Goal: Navigation & Orientation: Find specific page/section

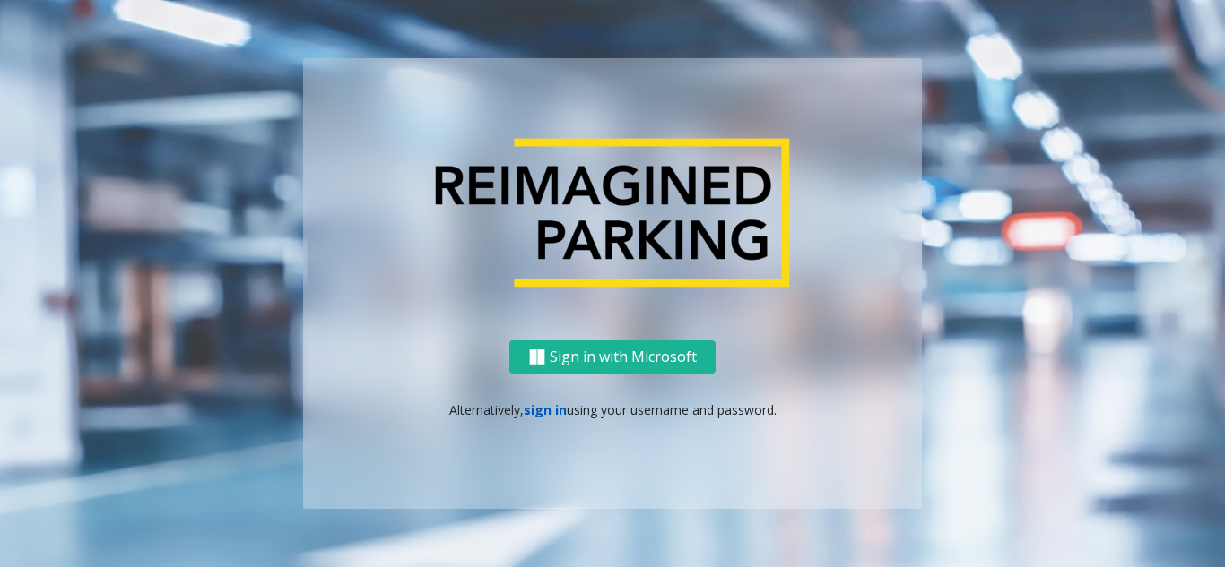
click at [550, 405] on link "sign in" at bounding box center [545, 410] width 43 height 17
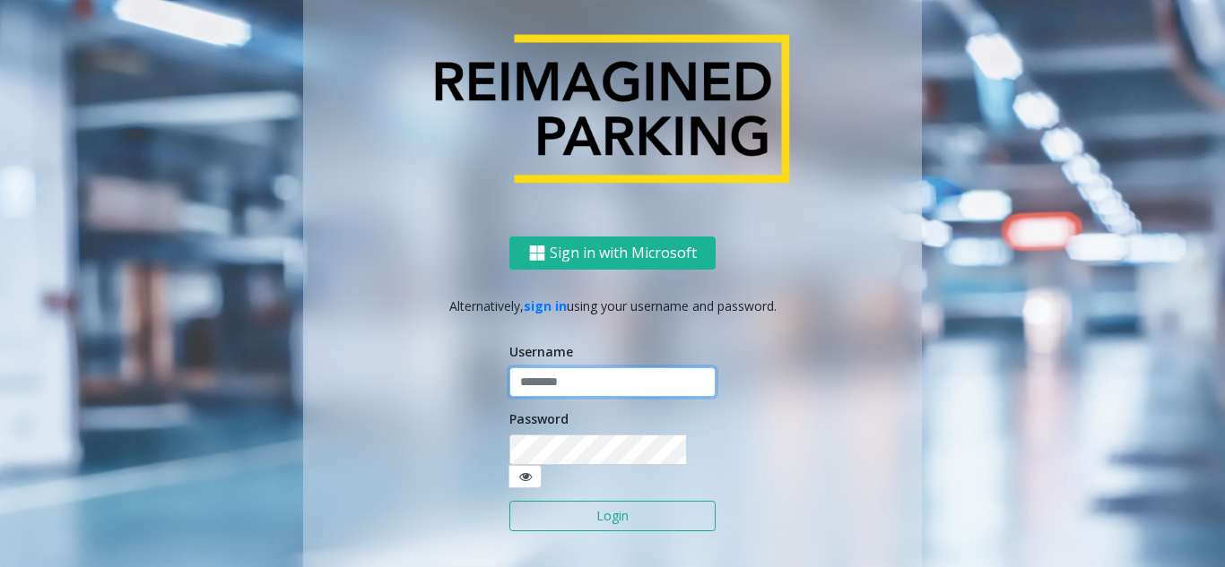
click at [550, 397] on input "text" at bounding box center [612, 383] width 206 height 30
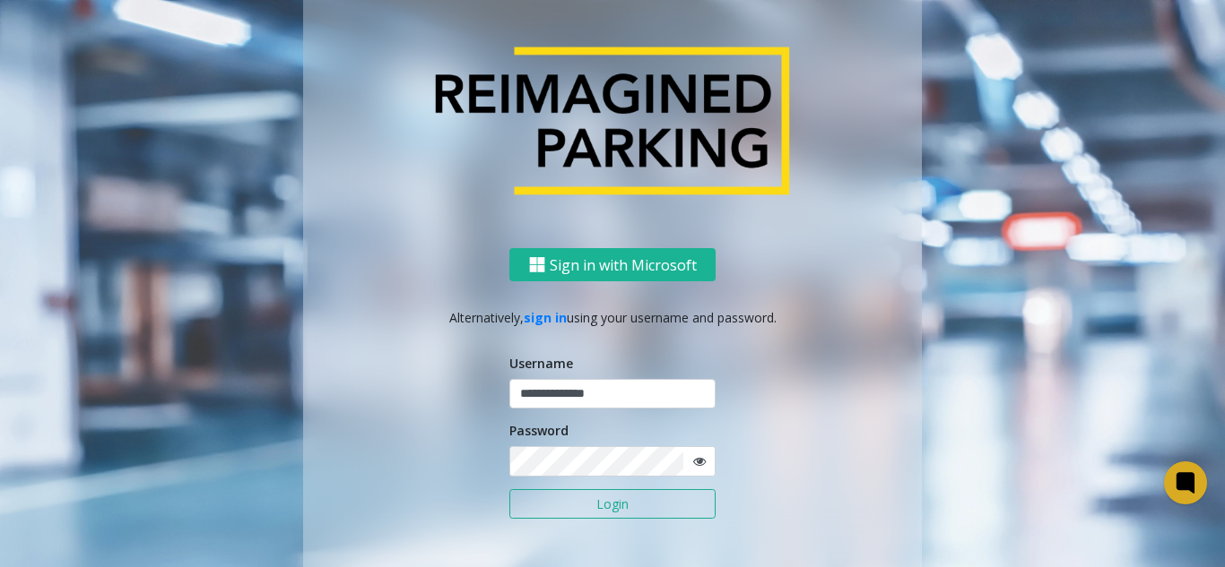
click at [693, 459] on icon at bounding box center [699, 461] width 13 height 13
click at [558, 395] on input "**********" at bounding box center [612, 394] width 206 height 30
type input "*******"
click at [509, 489] on button "Login" at bounding box center [612, 504] width 206 height 30
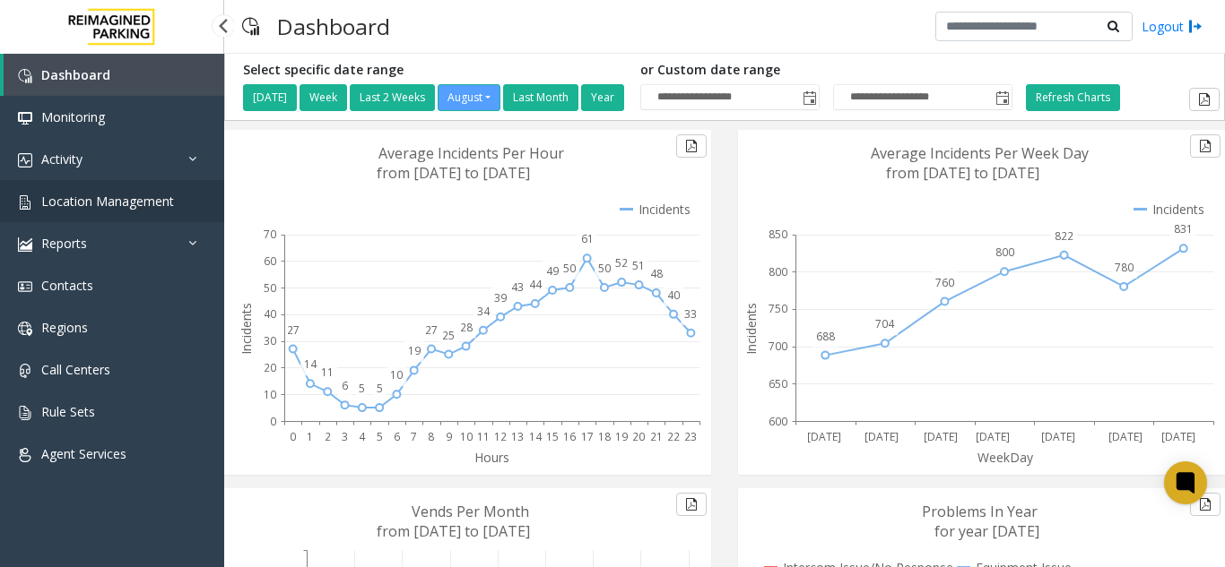
click at [145, 205] on span "Location Management" at bounding box center [107, 201] width 133 height 17
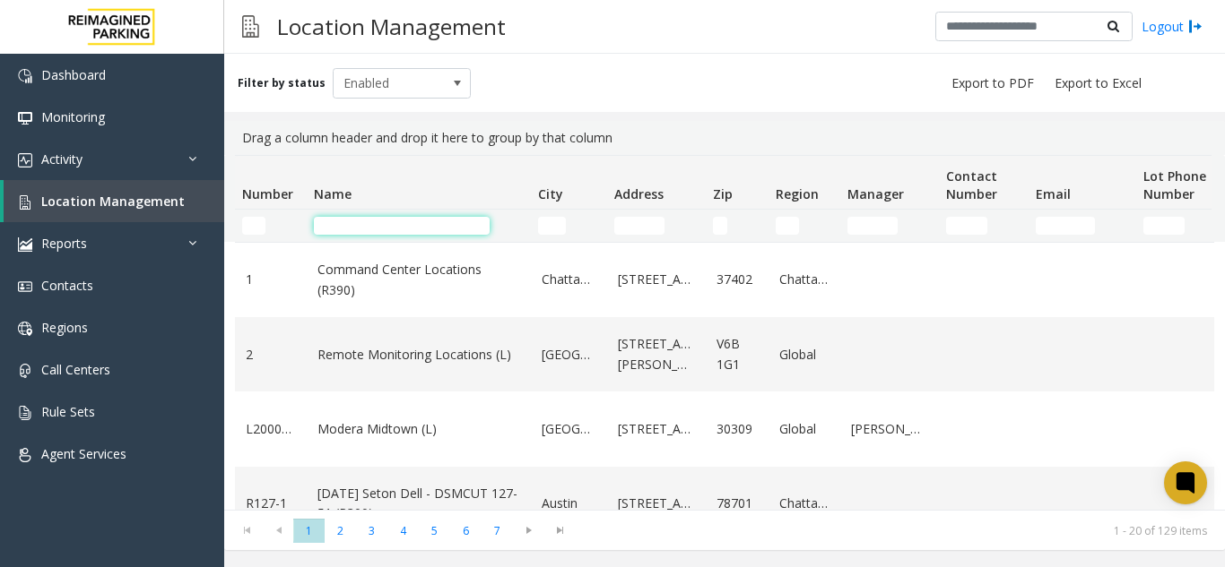
click at [377, 228] on input "Name Filter" at bounding box center [402, 226] width 176 height 18
type input "*"
click at [420, 236] on td "Name Filter" at bounding box center [419, 226] width 224 height 32
click at [406, 230] on input "Name Filter" at bounding box center [402, 226] width 176 height 18
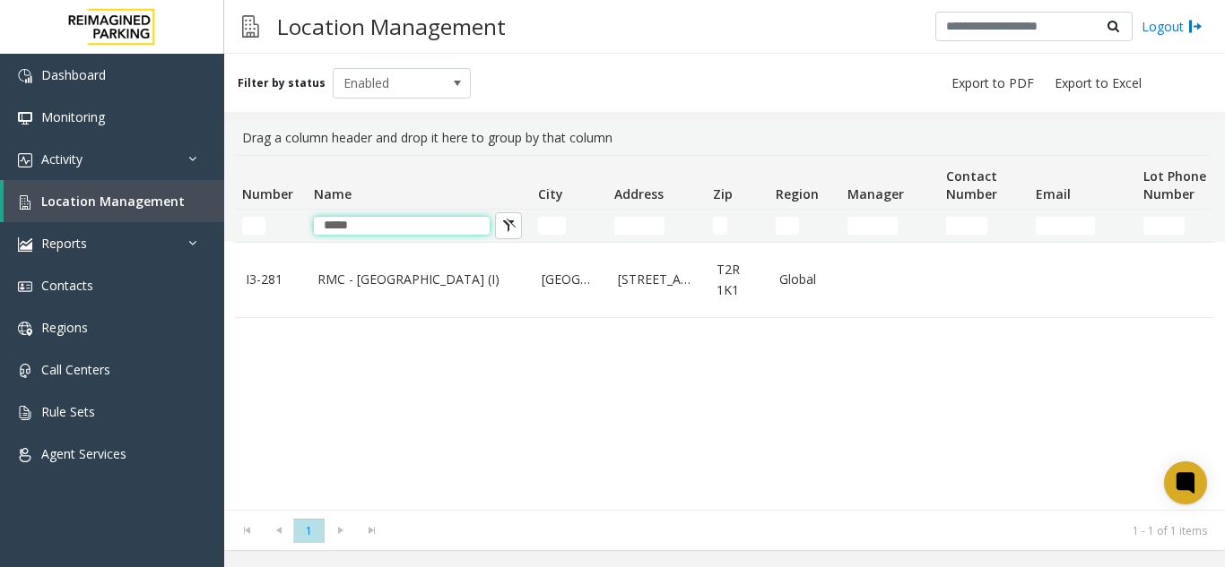
type input "*****"
click at [396, 272] on link "RMC - [GEOGRAPHIC_DATA] (I)" at bounding box center [418, 280] width 203 height 20
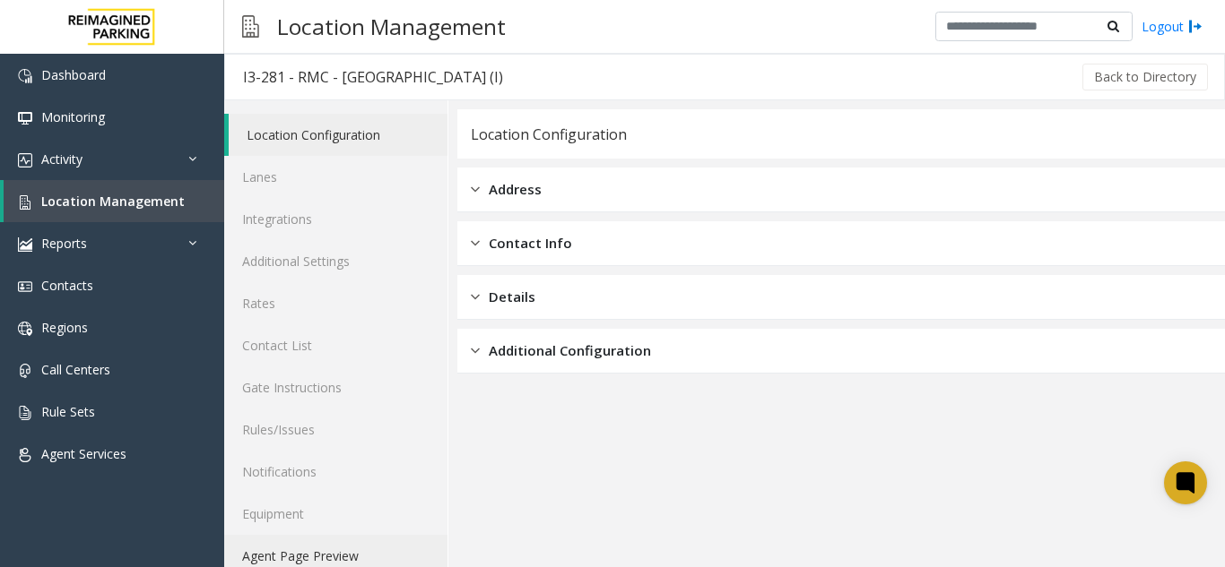
click at [322, 561] on link "Agent Page Preview" at bounding box center [335, 556] width 223 height 42
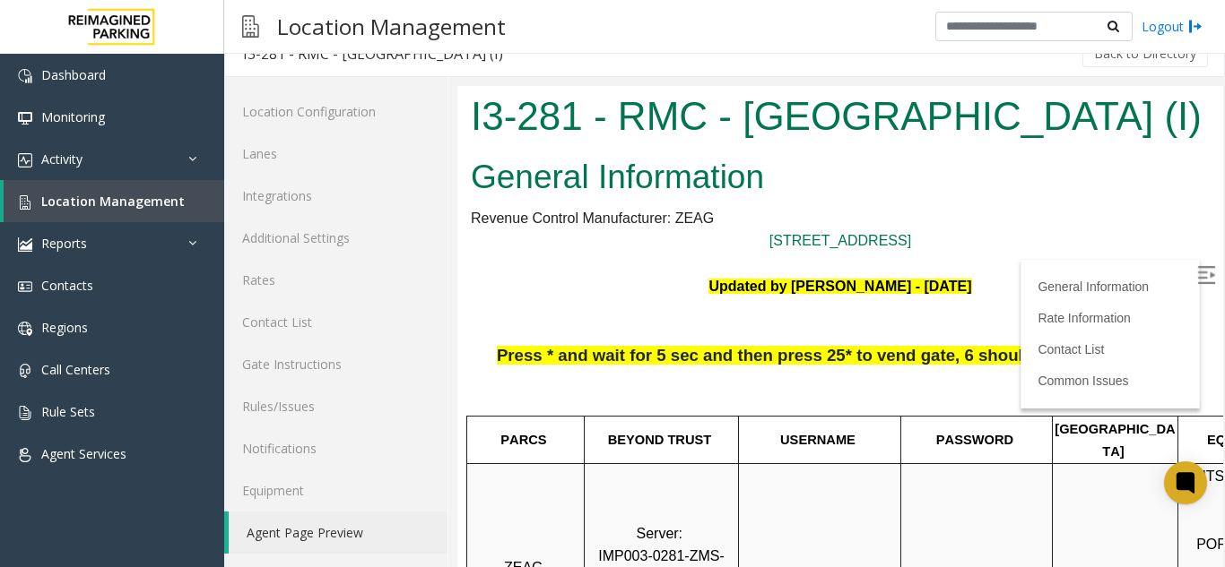
scroll to position [179, 0]
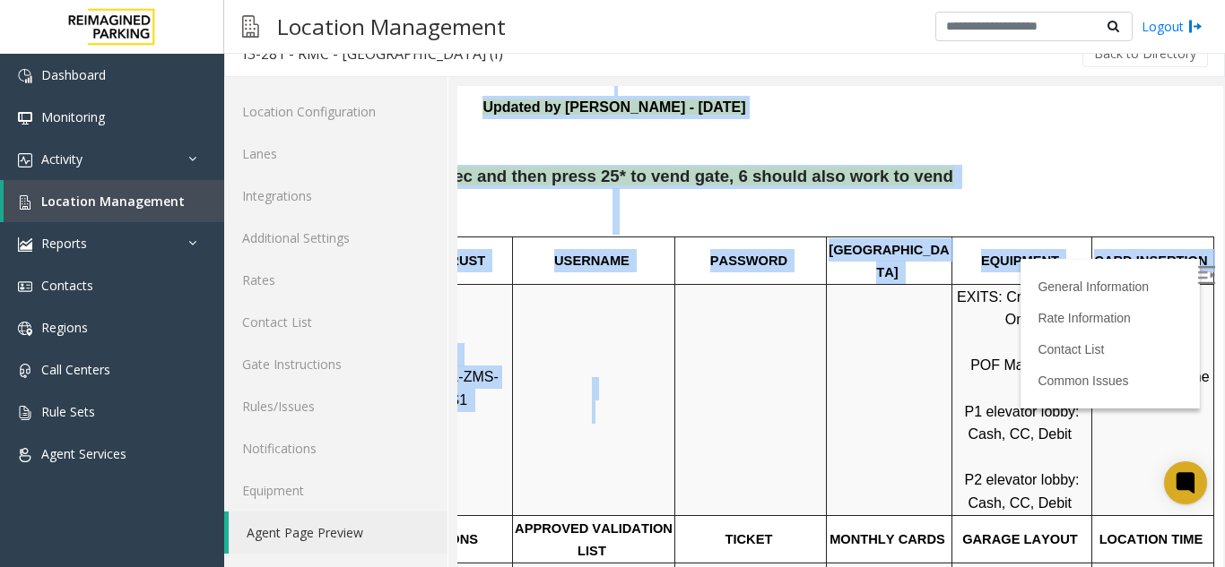
drag, startPoint x: 884, startPoint y: 447, endPoint x: 1439, endPoint y: 488, distance: 556.4
click at [997, 388] on html "I3-281 - RMC - [GEOGRAPHIC_DATA] (I) General Information Revenue Control Manufa…" at bounding box center [614, 147] width 766 height 481
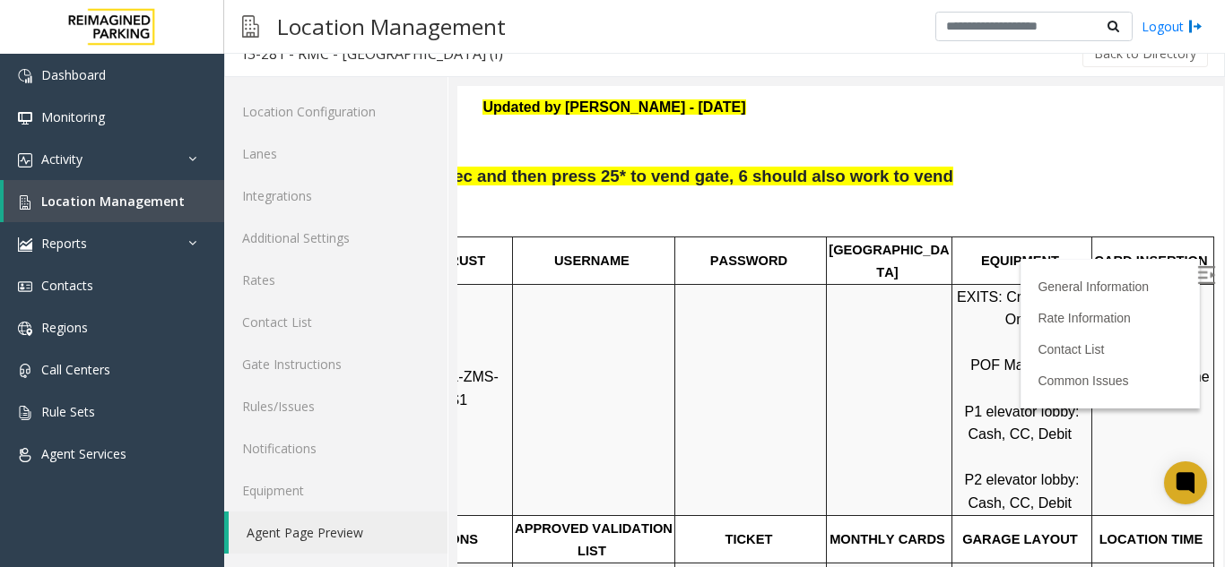
click at [1094, 428] on td "stripe down to the right" at bounding box center [1153, 399] width 122 height 231
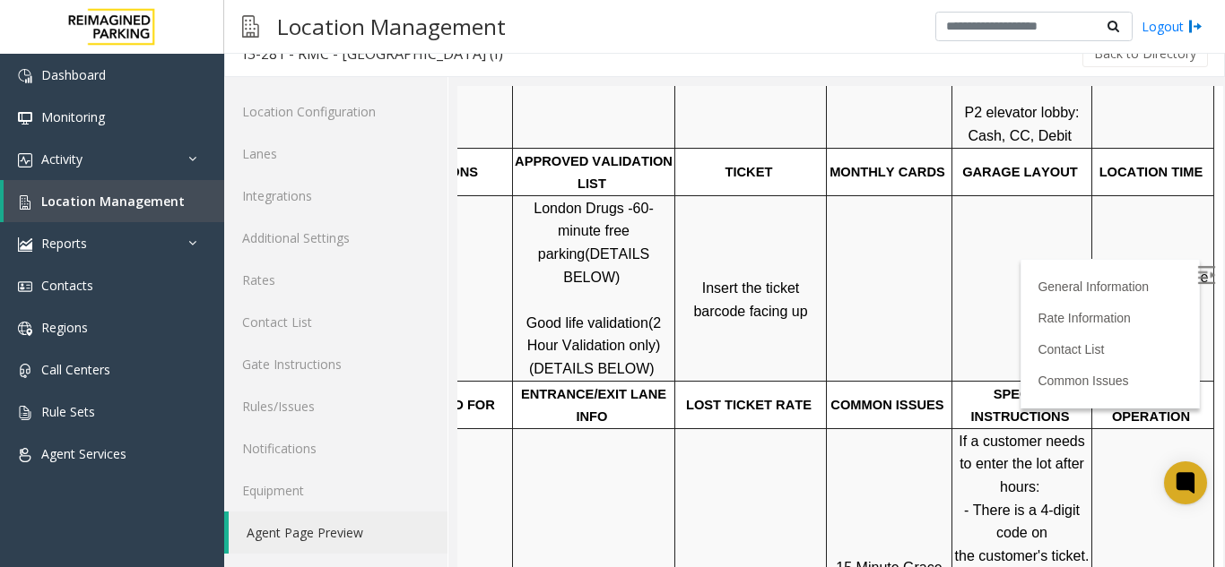
scroll to position [628, 253]
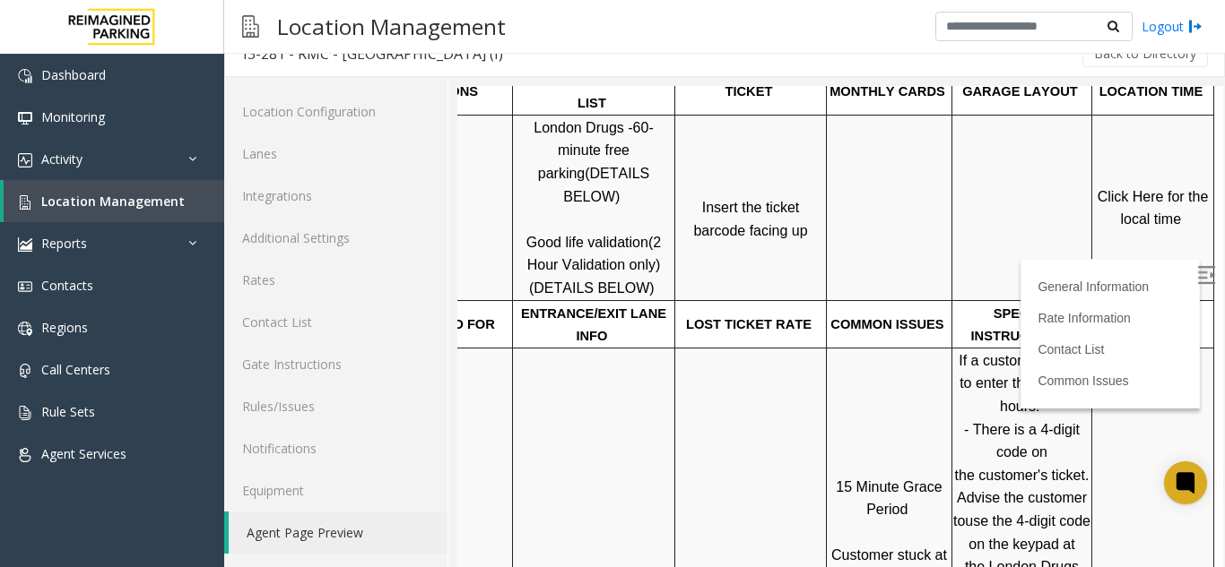
click at [1144, 189] on span "Click Here for the local time" at bounding box center [1154, 208] width 115 height 39
click at [144, 201] on span "Location Management" at bounding box center [112, 201] width 143 height 17
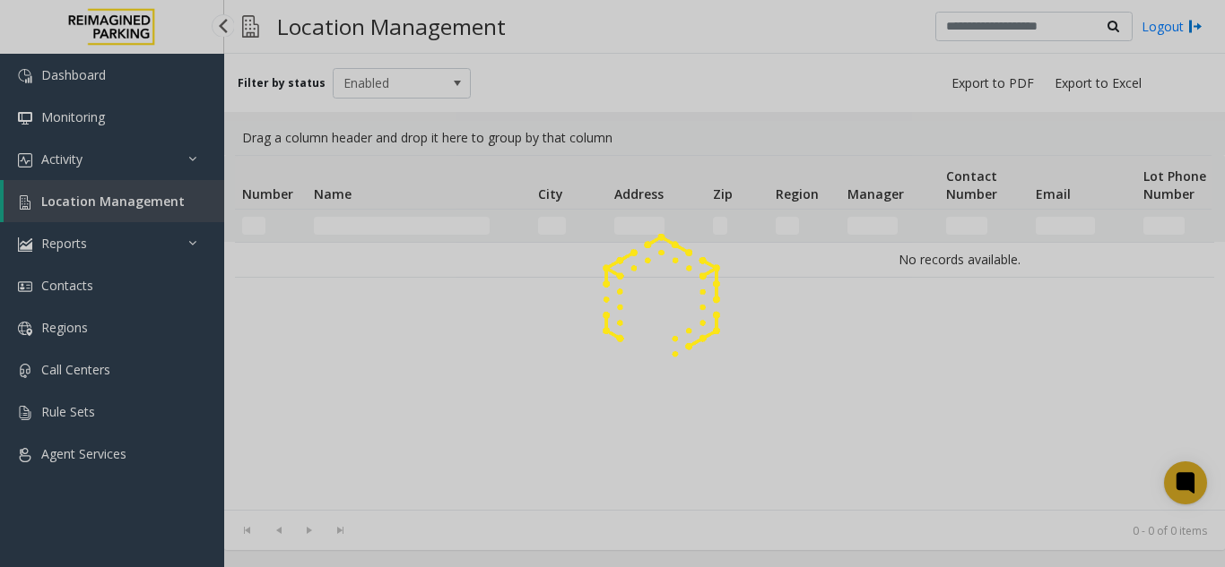
click at [144, 200] on div at bounding box center [612, 283] width 1225 height 567
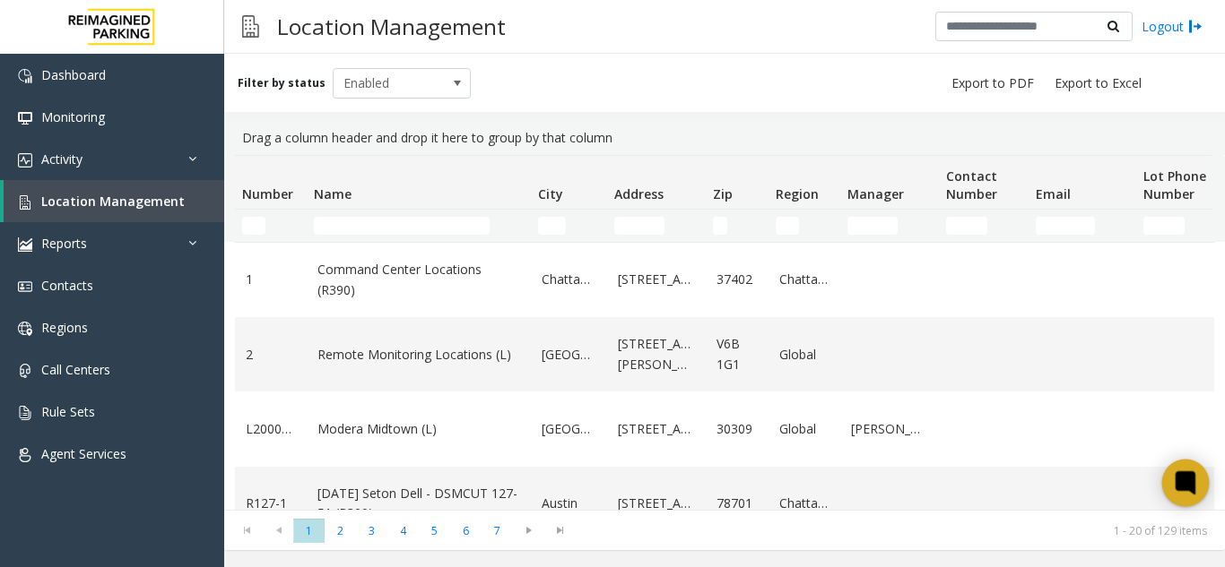
click at [1187, 486] on icon at bounding box center [1184, 482] width 13 height 13
click at [1173, 491] on icon at bounding box center [1186, 484] width 30 height 30
click at [117, 175] on link "Activity" at bounding box center [112, 159] width 224 height 42
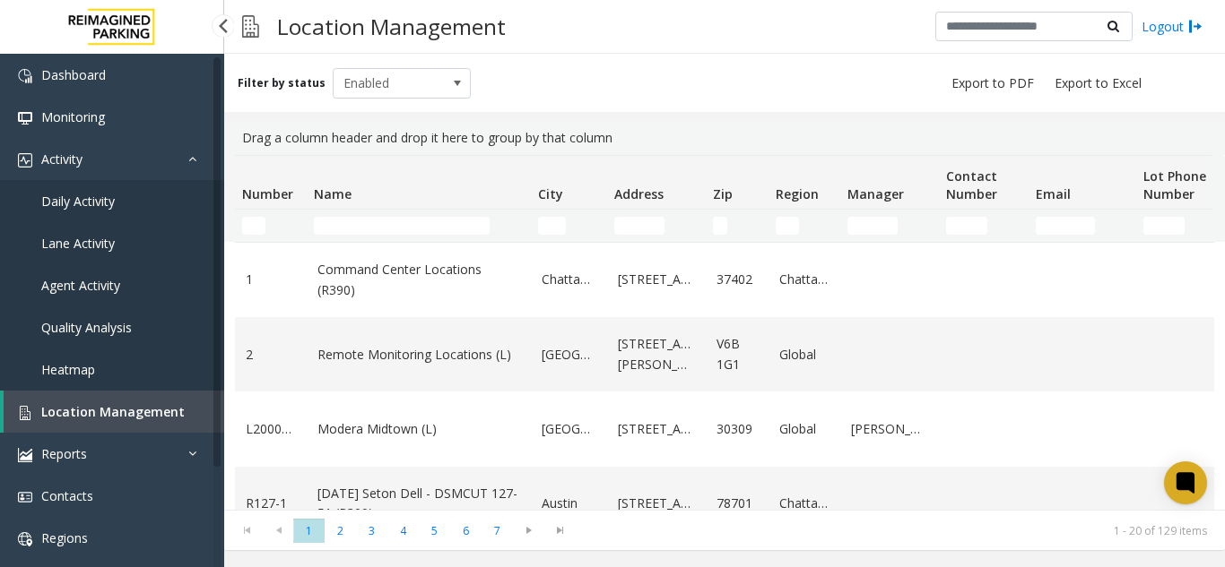
click at [88, 202] on span "Daily Activity" at bounding box center [78, 201] width 74 height 17
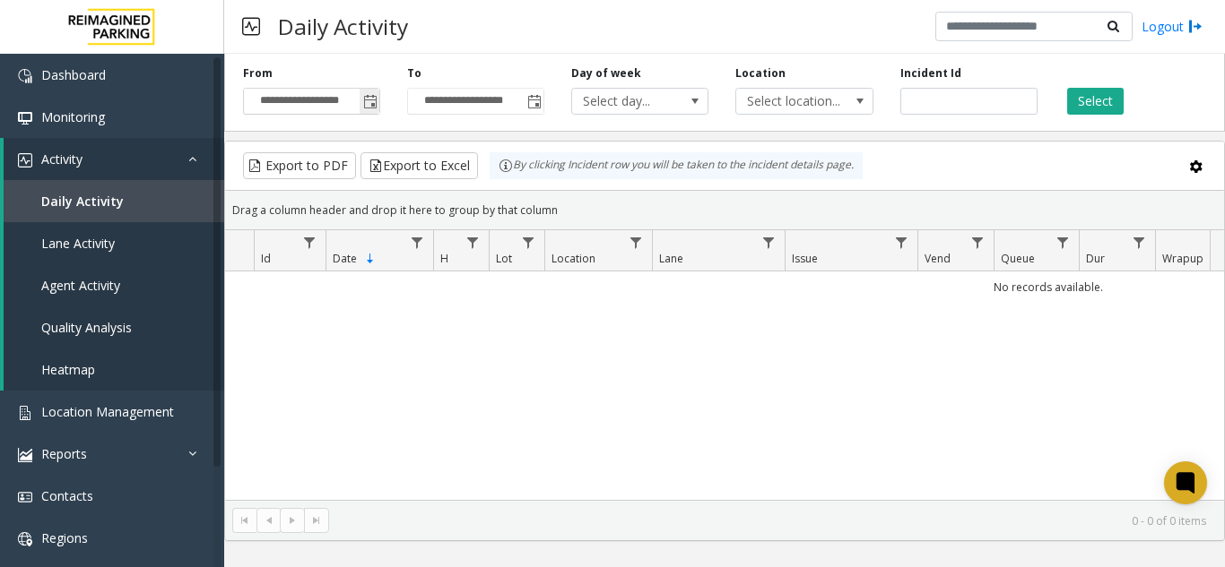
click at [362, 109] on span "Toggle popup" at bounding box center [369, 101] width 20 height 29
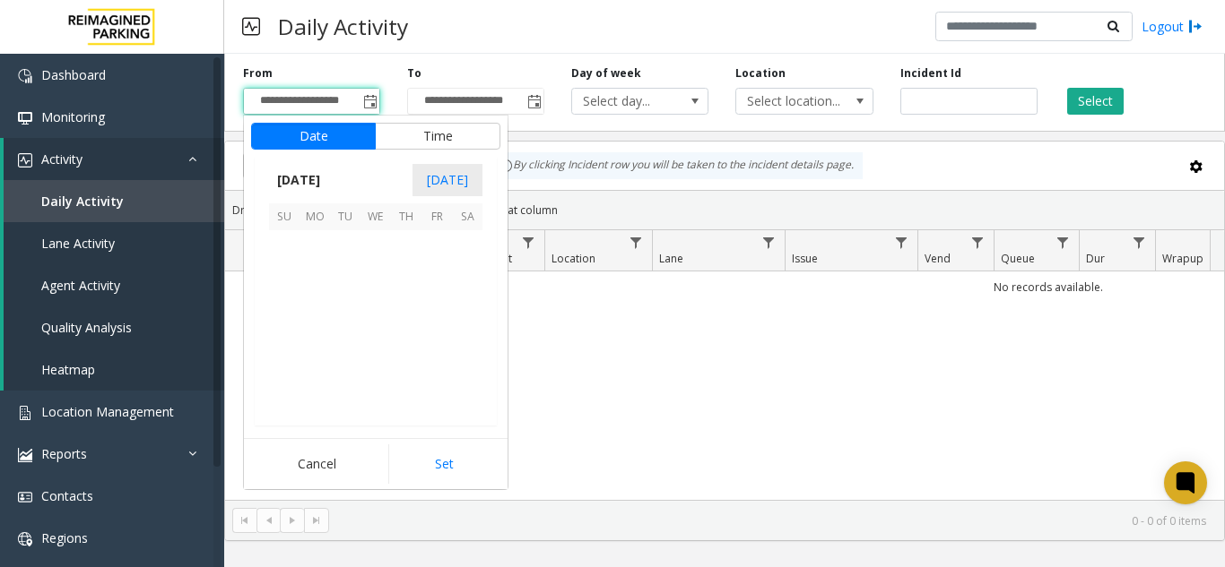
scroll to position [321522, 0]
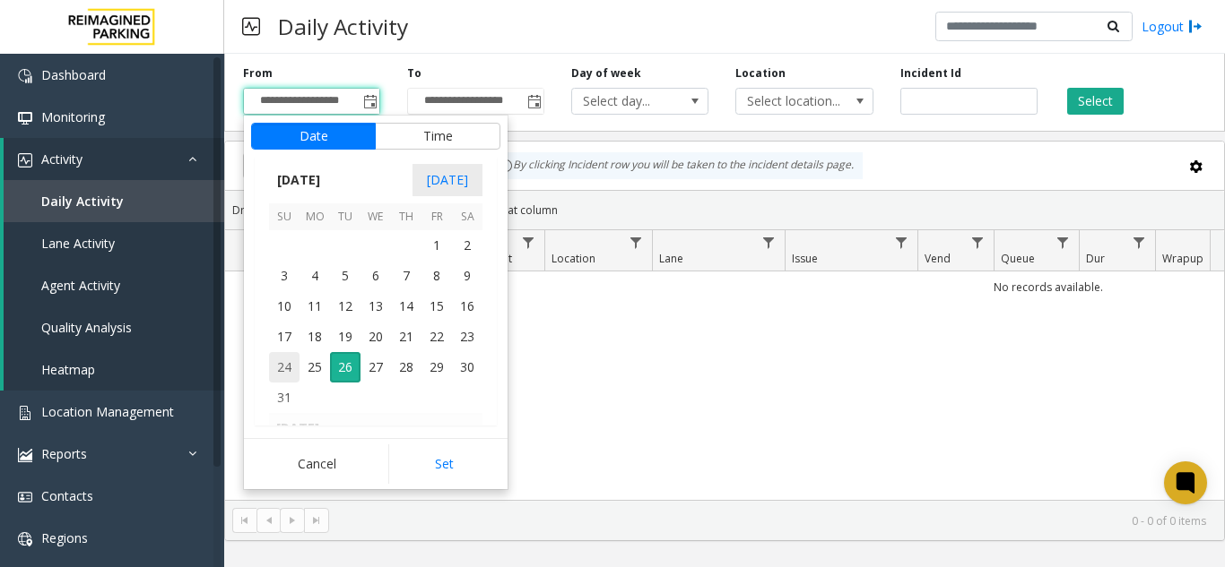
click at [286, 365] on span "24" at bounding box center [284, 367] width 30 height 30
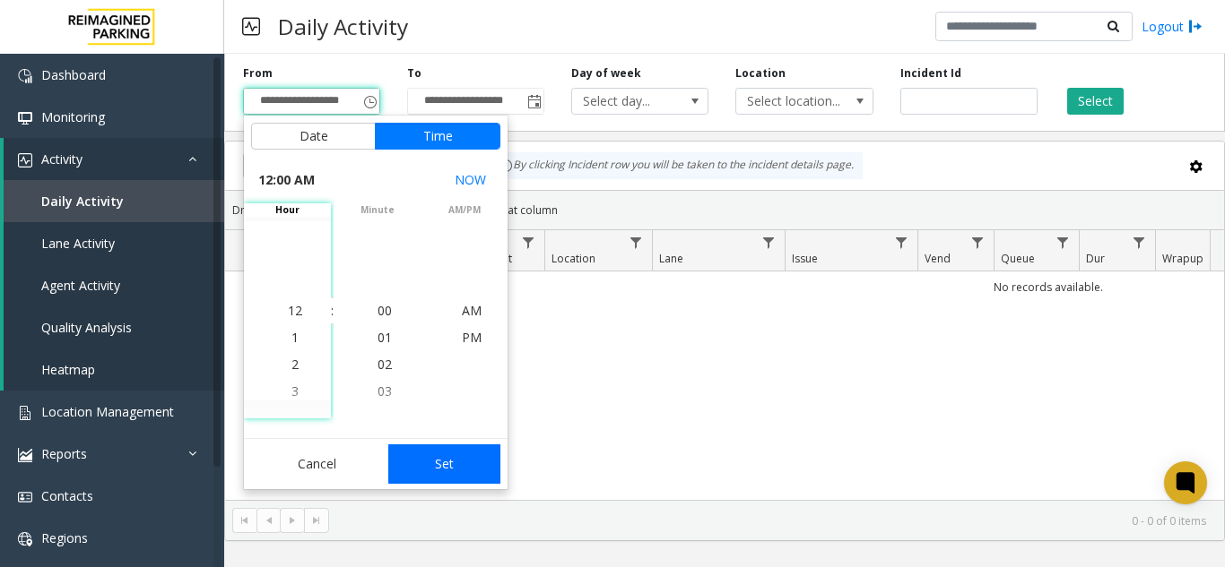
click at [465, 464] on button "Set" at bounding box center [444, 464] width 113 height 39
type input "**********"
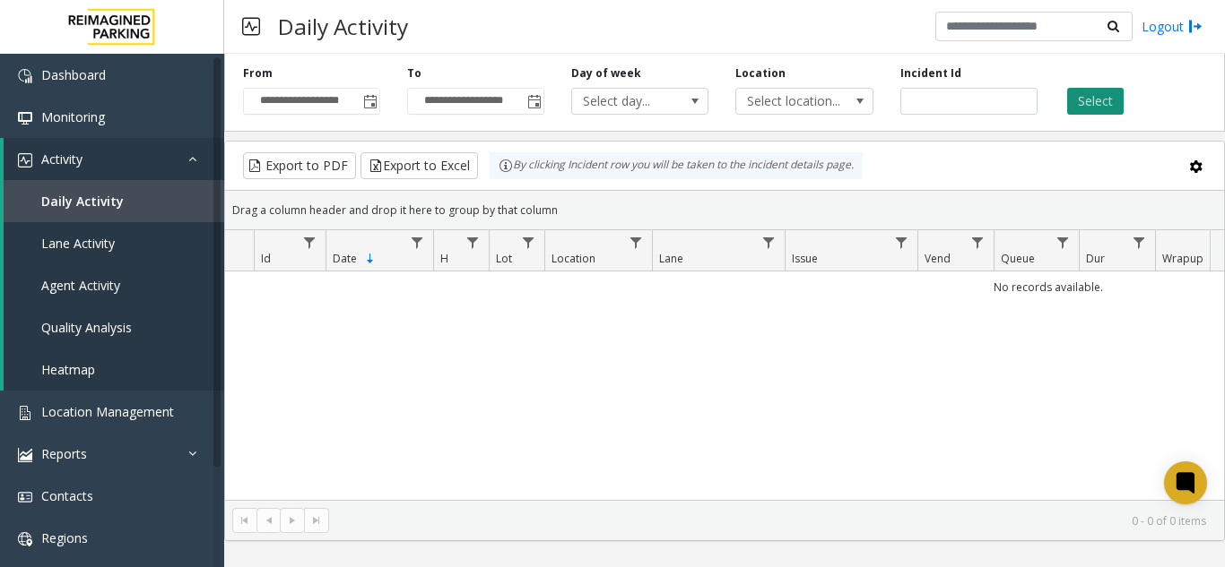
click at [1092, 110] on button "Select" at bounding box center [1095, 101] width 56 height 27
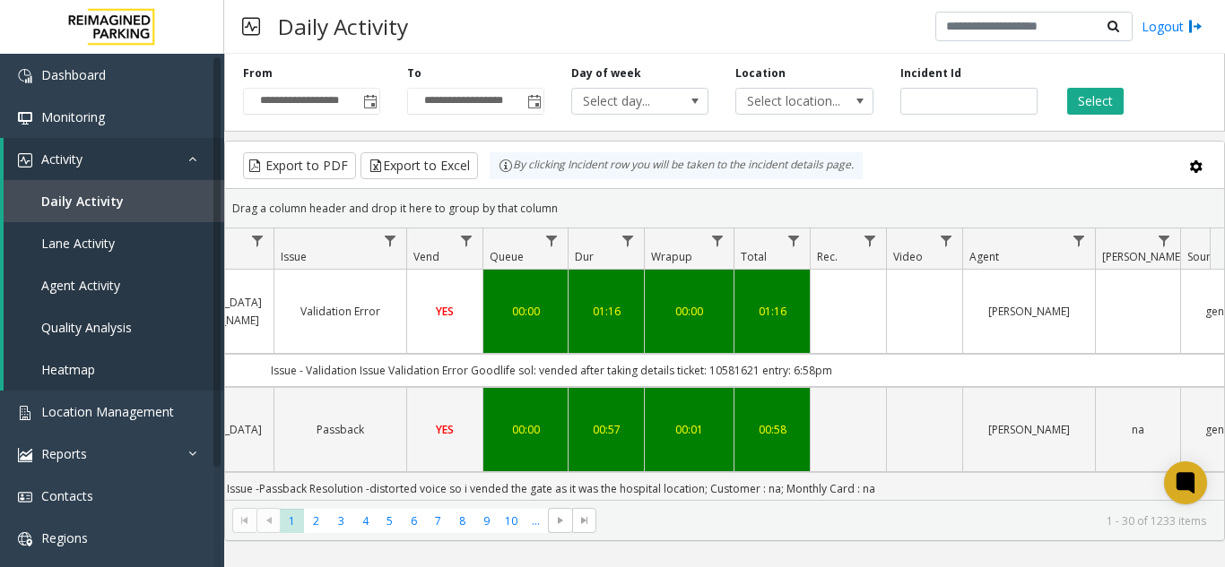
scroll to position [0, 515]
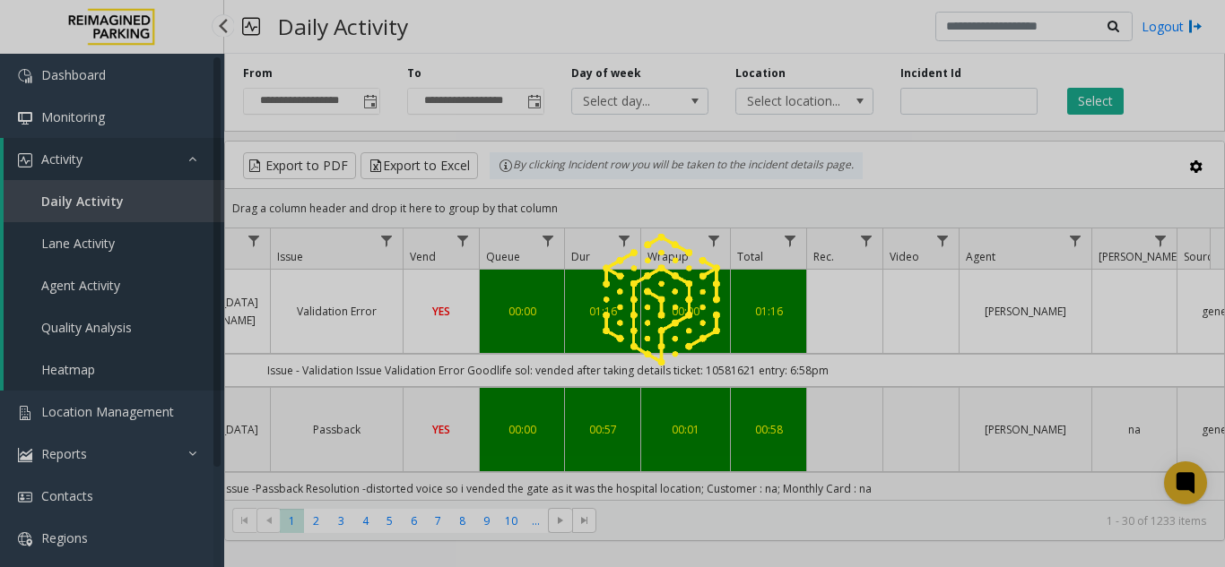
click at [163, 394] on div at bounding box center [612, 283] width 1225 height 567
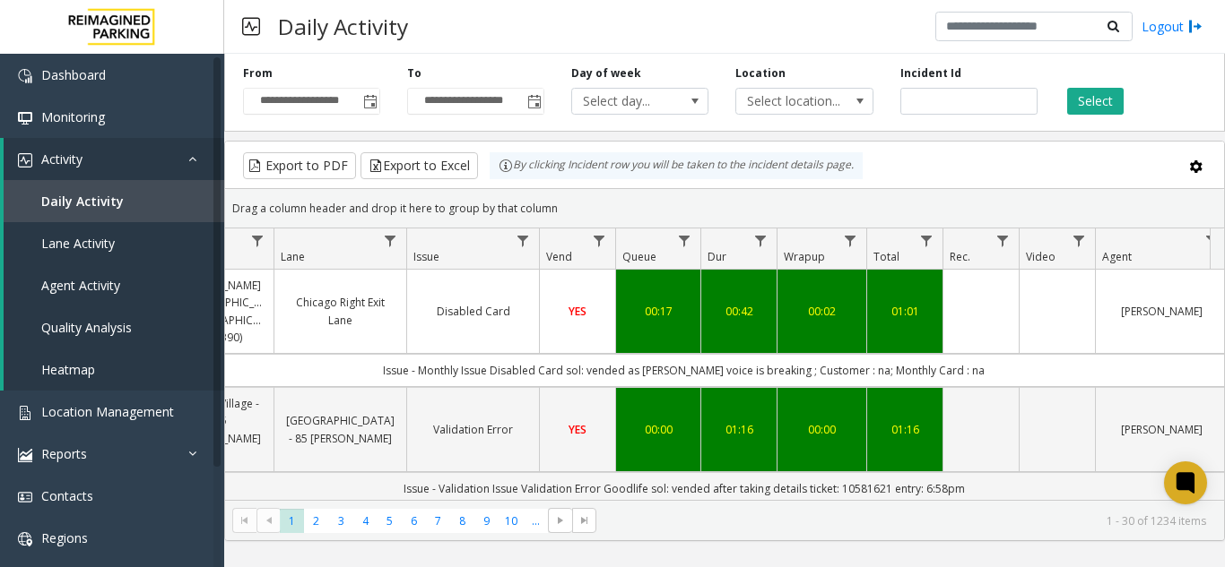
scroll to position [0, 0]
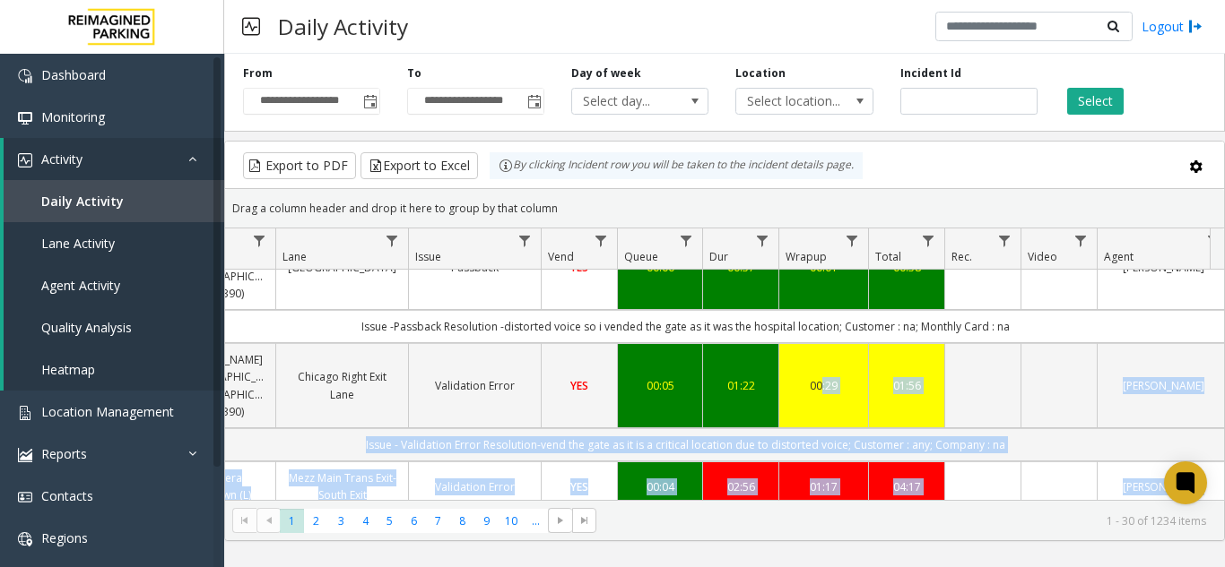
drag, startPoint x: 816, startPoint y: 484, endPoint x: 913, endPoint y: 486, distance: 97.7
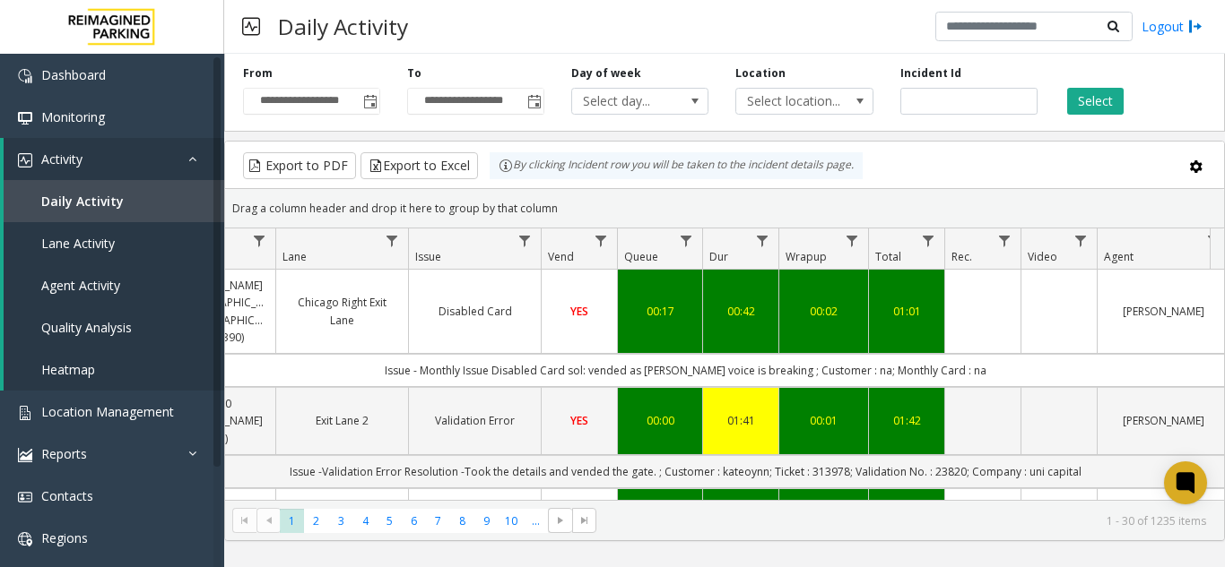
scroll to position [0, 660]
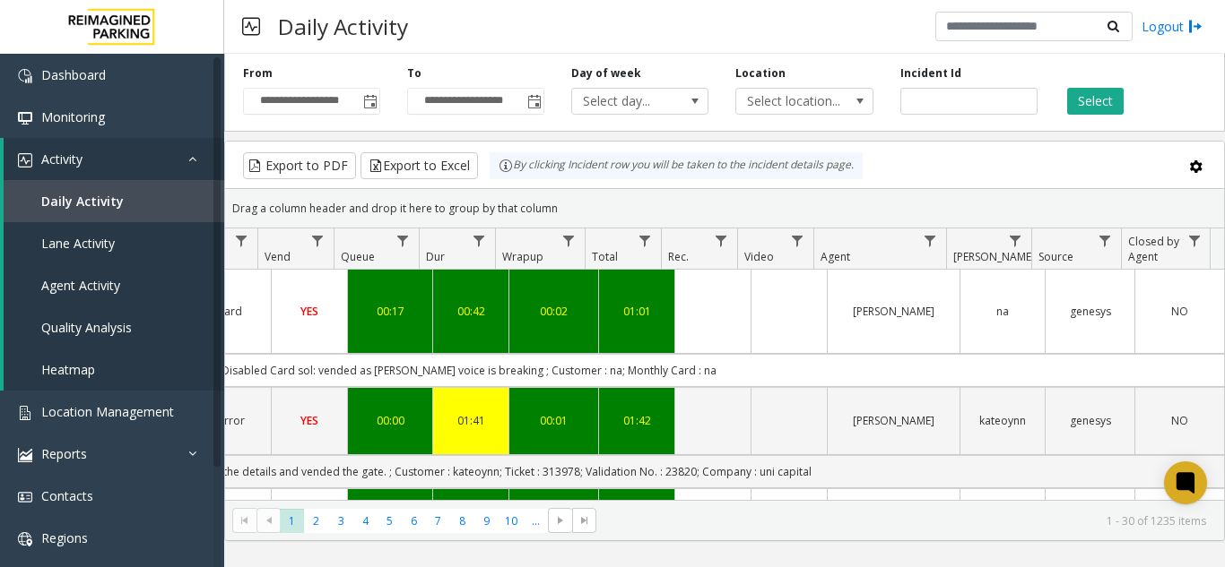
click at [911, 223] on div "Drag a column header and drop it here to group by that column" at bounding box center [724, 208] width 999 height 31
click at [937, 242] on span "Data table" at bounding box center [929, 241] width 14 height 14
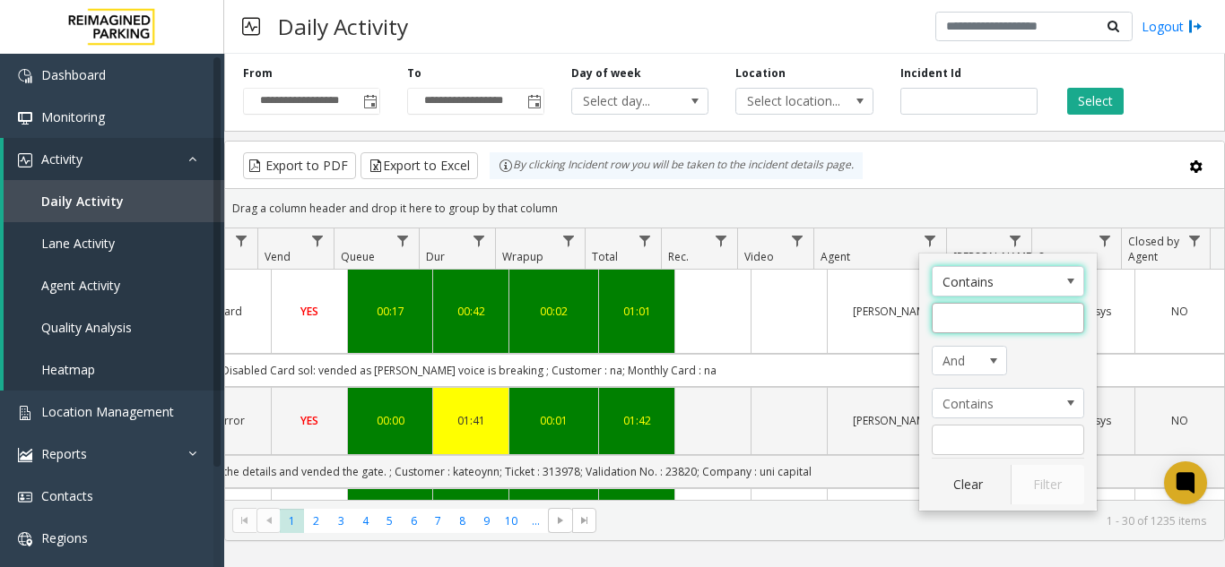
click at [979, 308] on input "Agent Filter" at bounding box center [1007, 318] width 152 height 30
type input "*****"
click button "Filter" at bounding box center [1047, 484] width 74 height 39
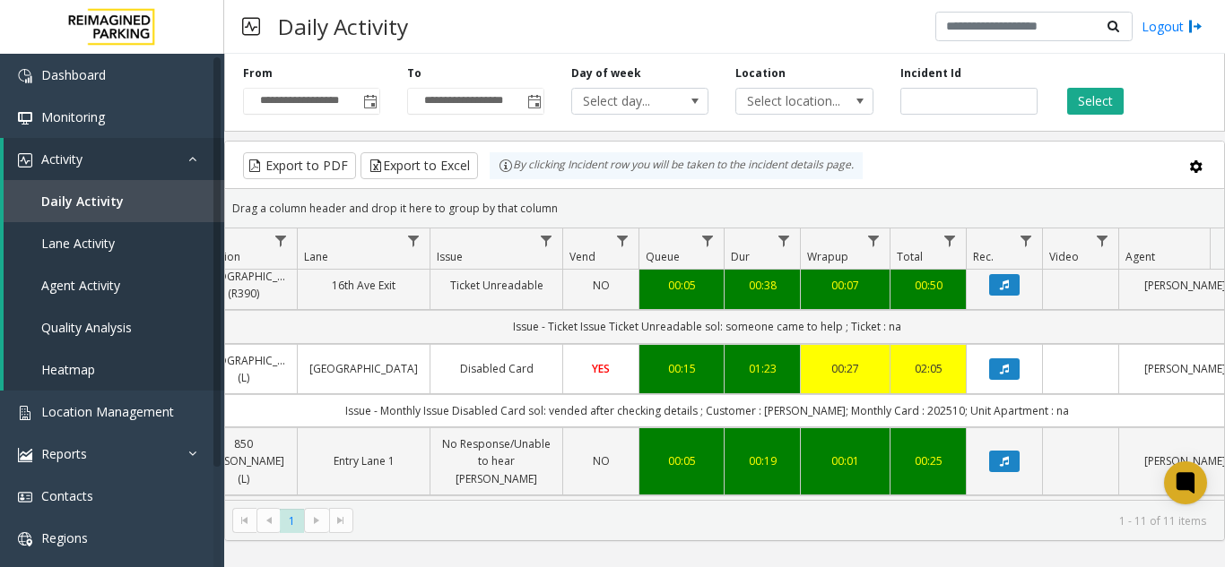
scroll to position [774, 355]
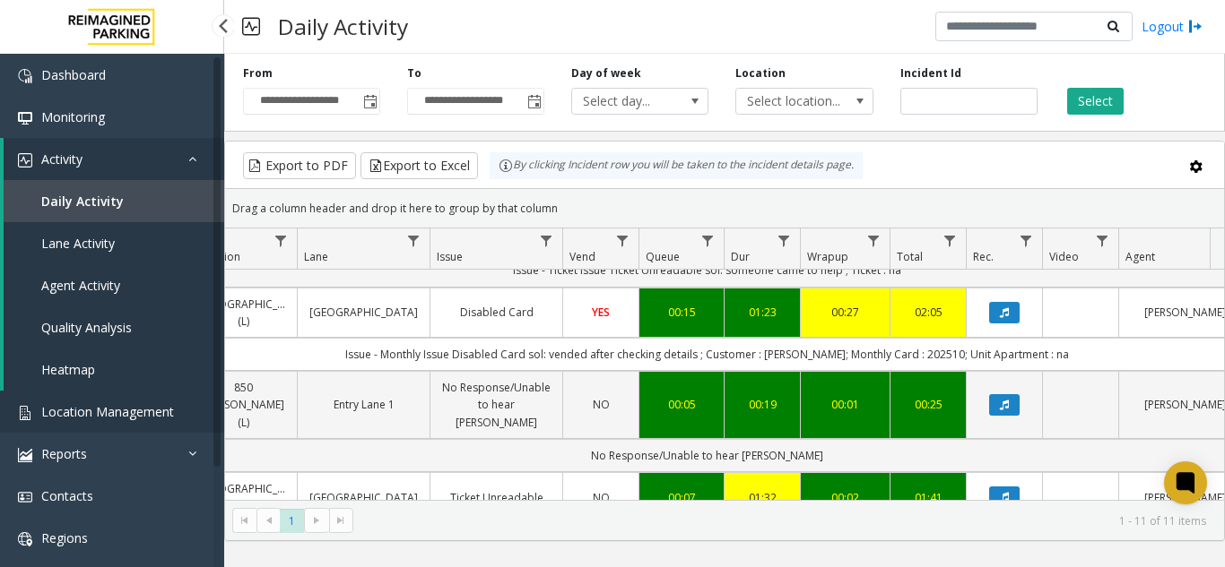
click at [106, 408] on span "Location Management" at bounding box center [107, 411] width 133 height 17
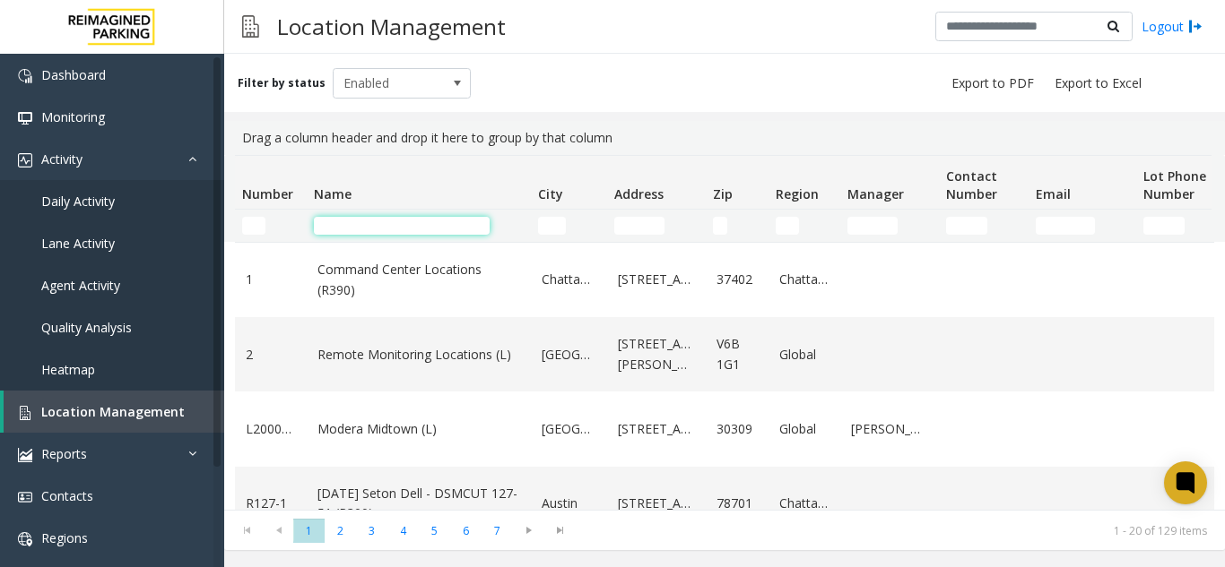
click at [328, 233] on input "Name Filter" at bounding box center [402, 226] width 176 height 18
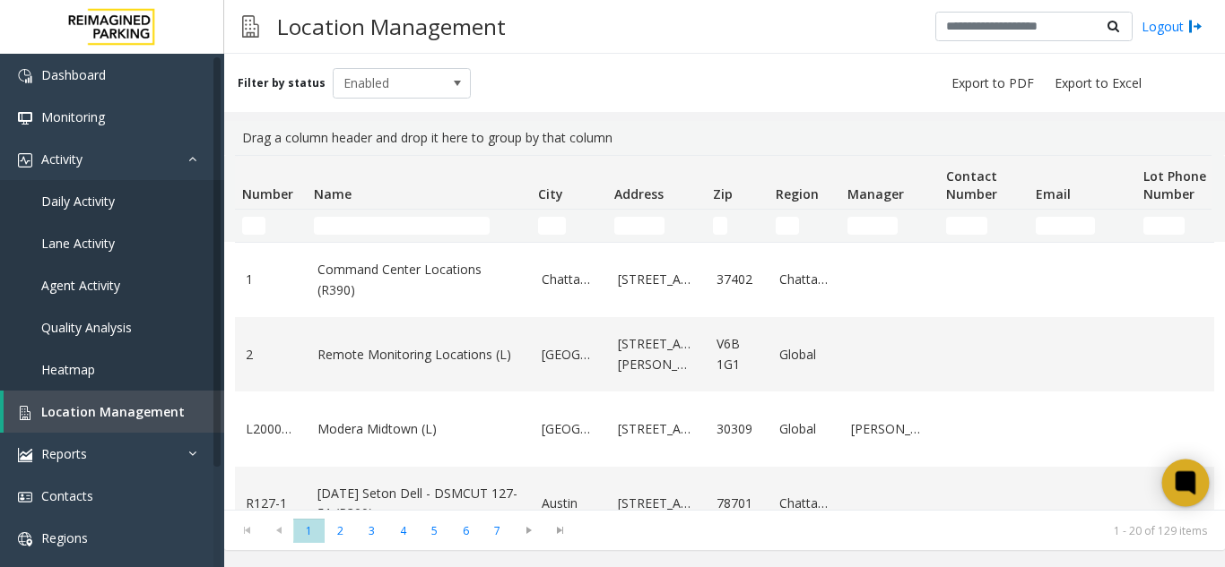
click at [1187, 491] on icon at bounding box center [1185, 483] width 20 height 23
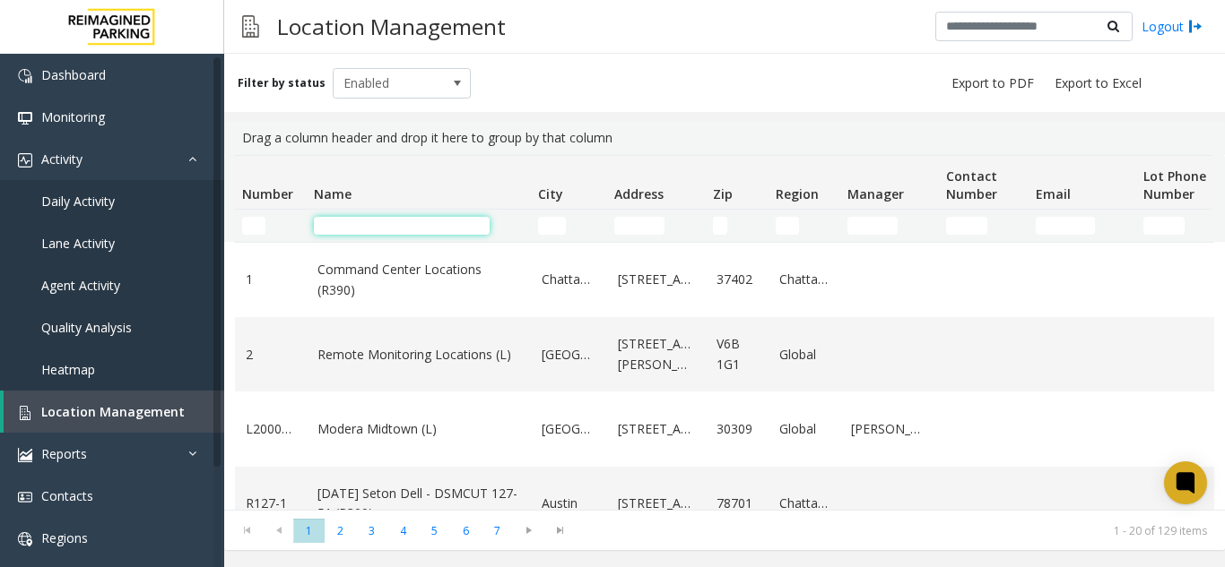
click at [396, 234] on input "Name Filter" at bounding box center [402, 226] width 176 height 18
click at [394, 234] on input "Name Filter" at bounding box center [402, 226] width 176 height 18
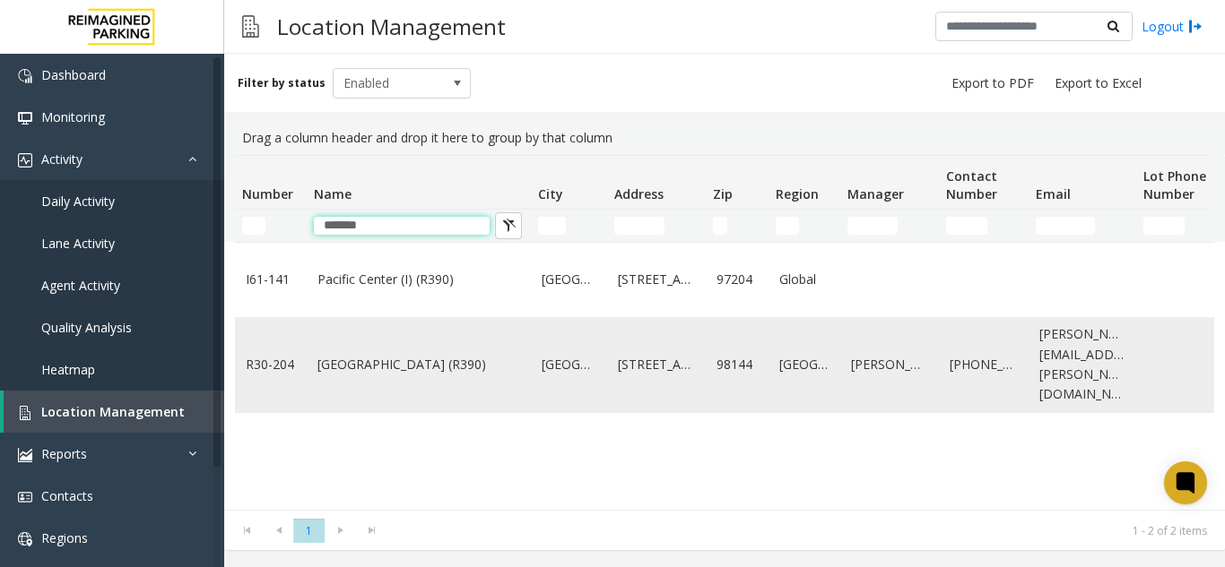
type input "*******"
click at [414, 342] on td "[GEOGRAPHIC_DATA] (R390)" at bounding box center [419, 364] width 224 height 95
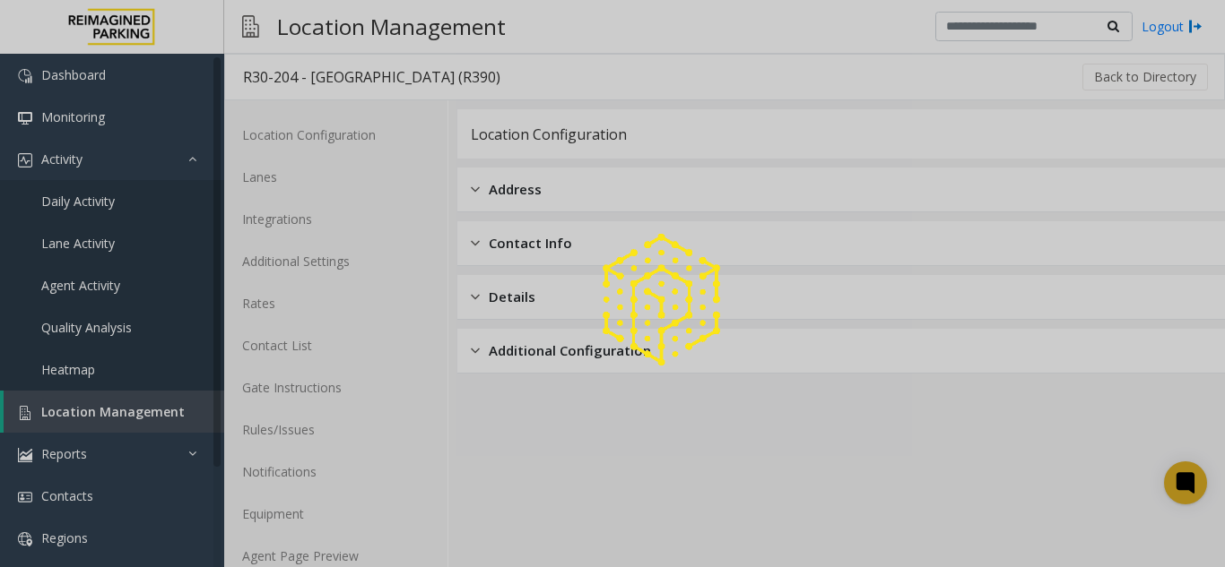
click at [342, 566] on div at bounding box center [612, 283] width 1225 height 567
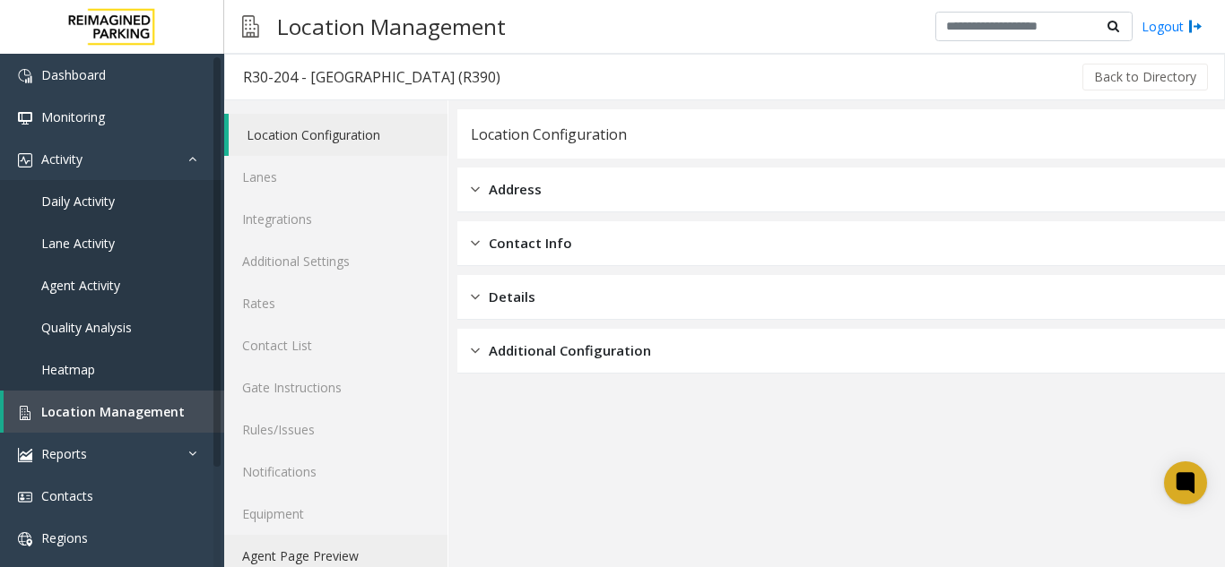
click at [342, 566] on link "Agent Page Preview" at bounding box center [335, 556] width 223 height 42
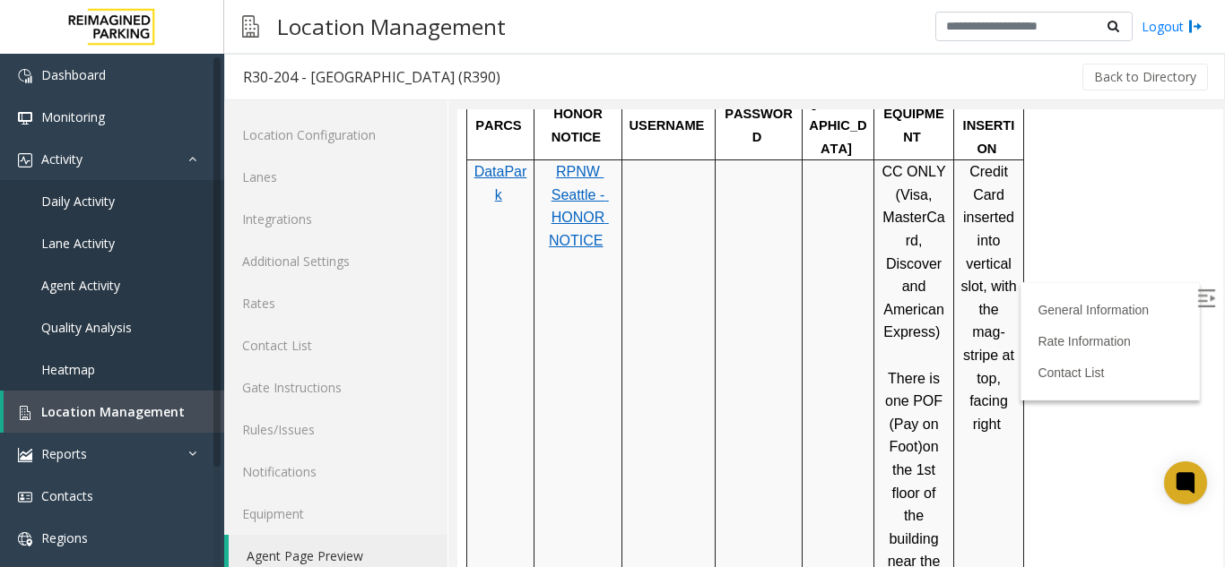
scroll to position [538, 0]
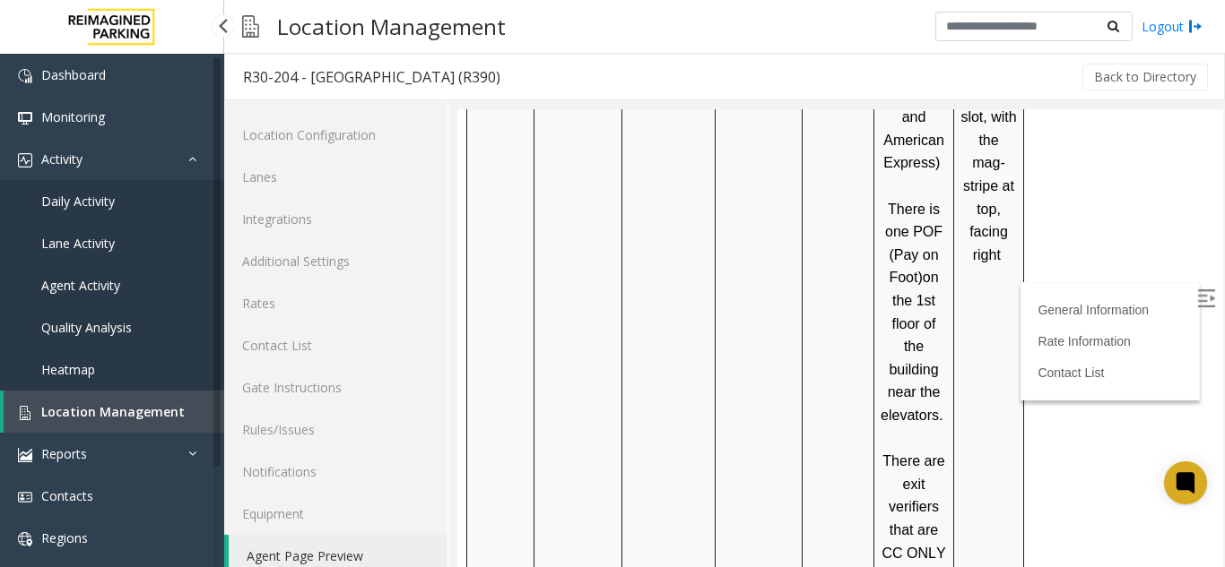
click at [160, 408] on span "Location Management" at bounding box center [112, 411] width 143 height 17
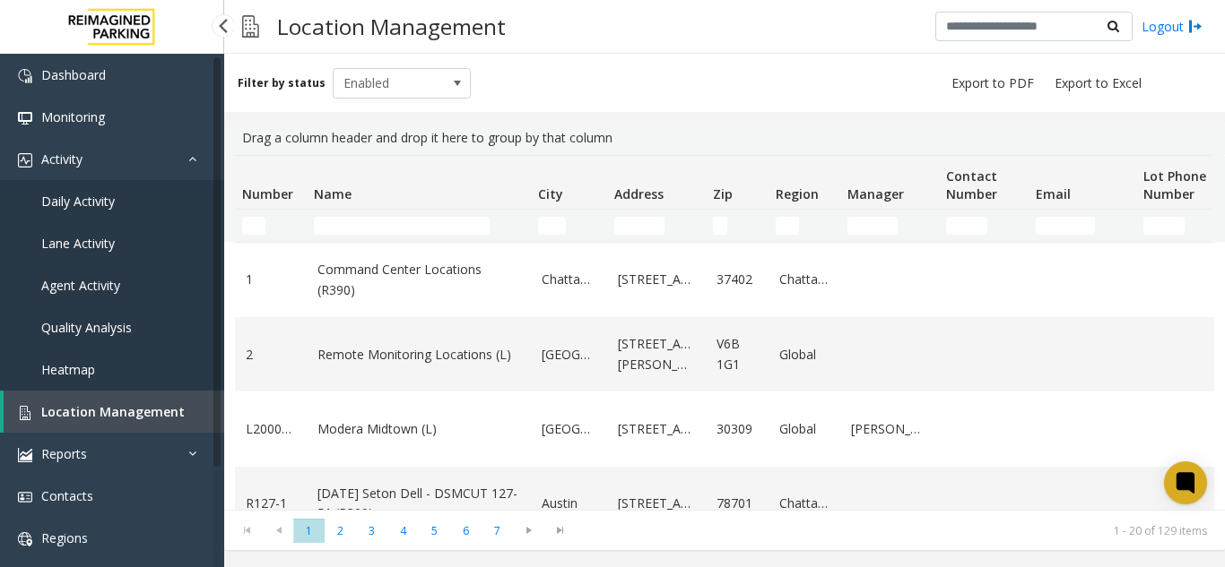
click at [145, 428] on link "Location Management" at bounding box center [114, 412] width 221 height 42
click at [1183, 475] on icon at bounding box center [1185, 483] width 20 height 23
click at [365, 217] on input "Name Filter" at bounding box center [402, 226] width 176 height 18
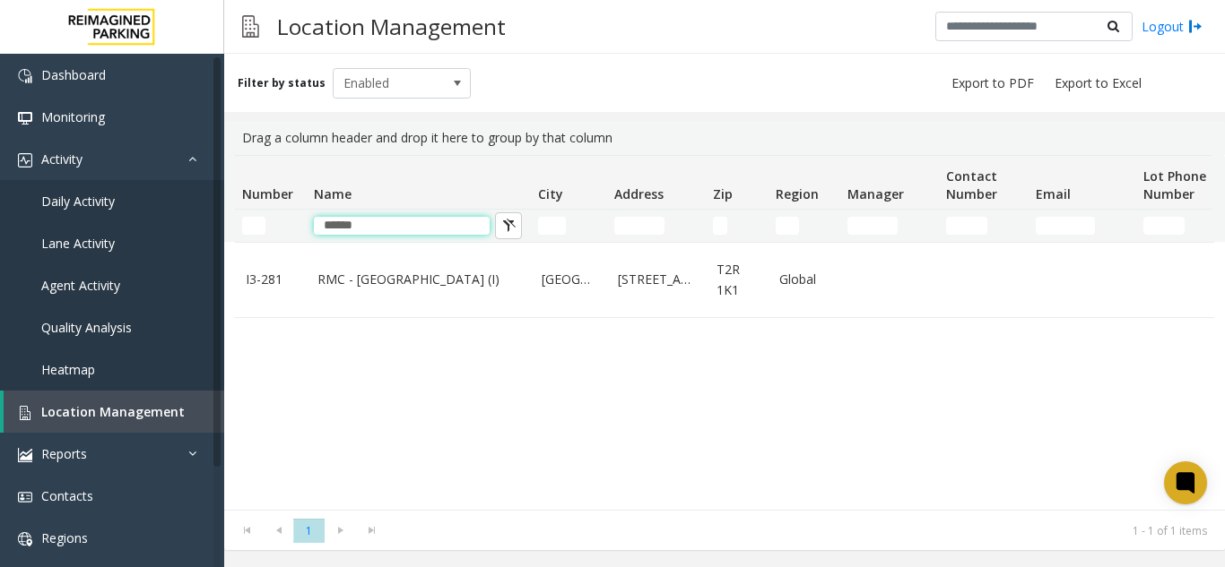
type input "*****"
click at [173, 405] on span "Location Management" at bounding box center [112, 411] width 143 height 17
click at [372, 219] on input "*****" at bounding box center [402, 226] width 176 height 18
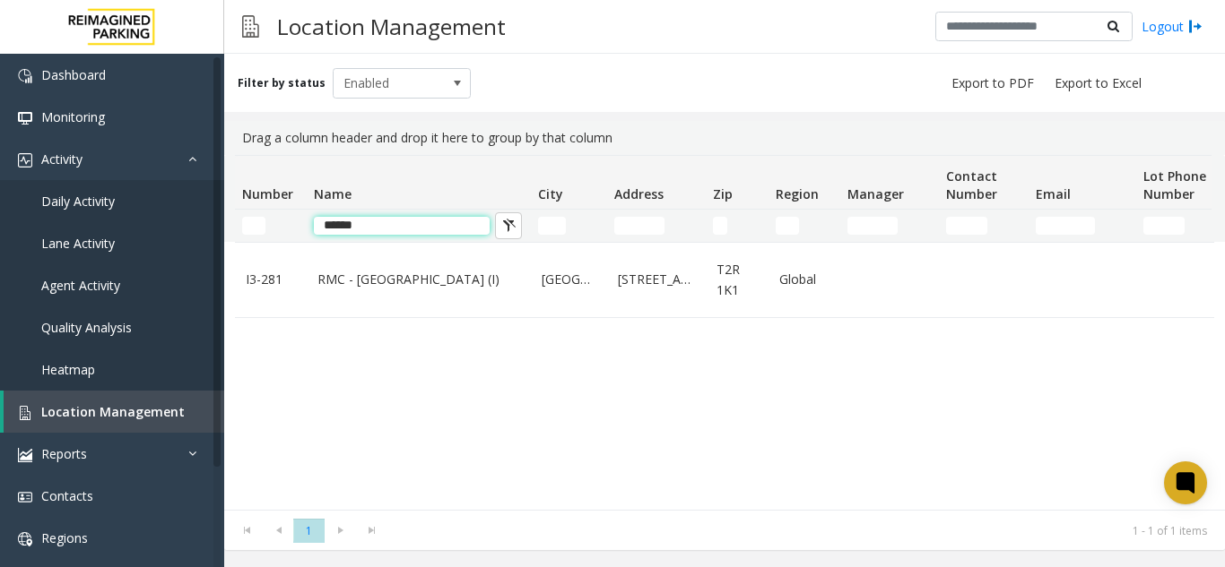
click at [372, 219] on input "*****" at bounding box center [402, 226] width 176 height 18
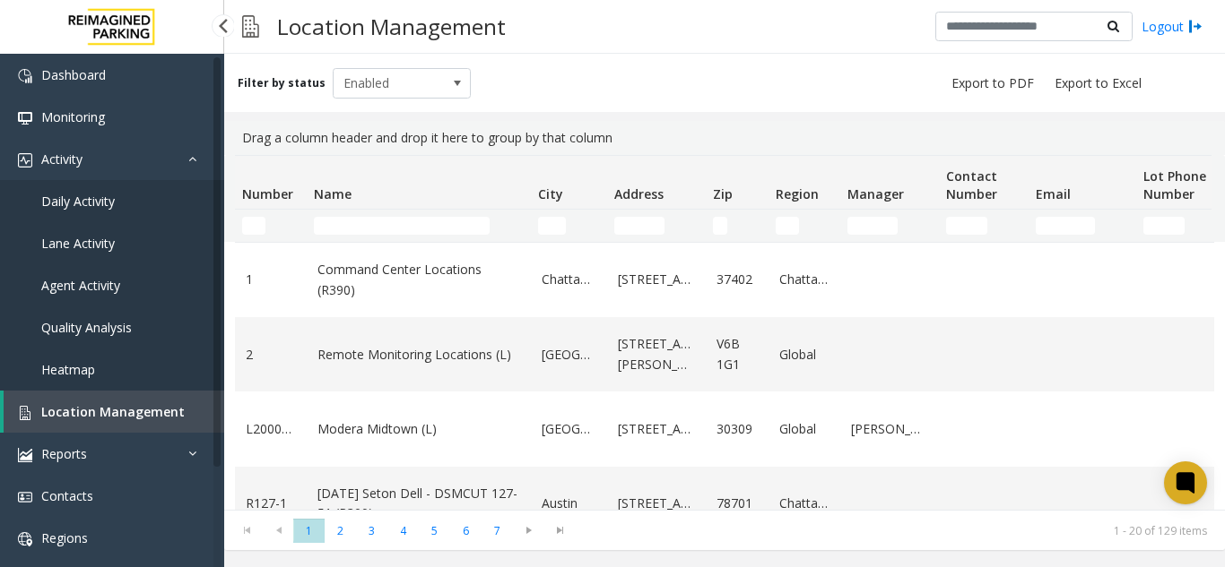
click at [120, 411] on span "Location Management" at bounding box center [112, 411] width 143 height 17
click at [144, 217] on link "Daily Activity" at bounding box center [112, 201] width 224 height 42
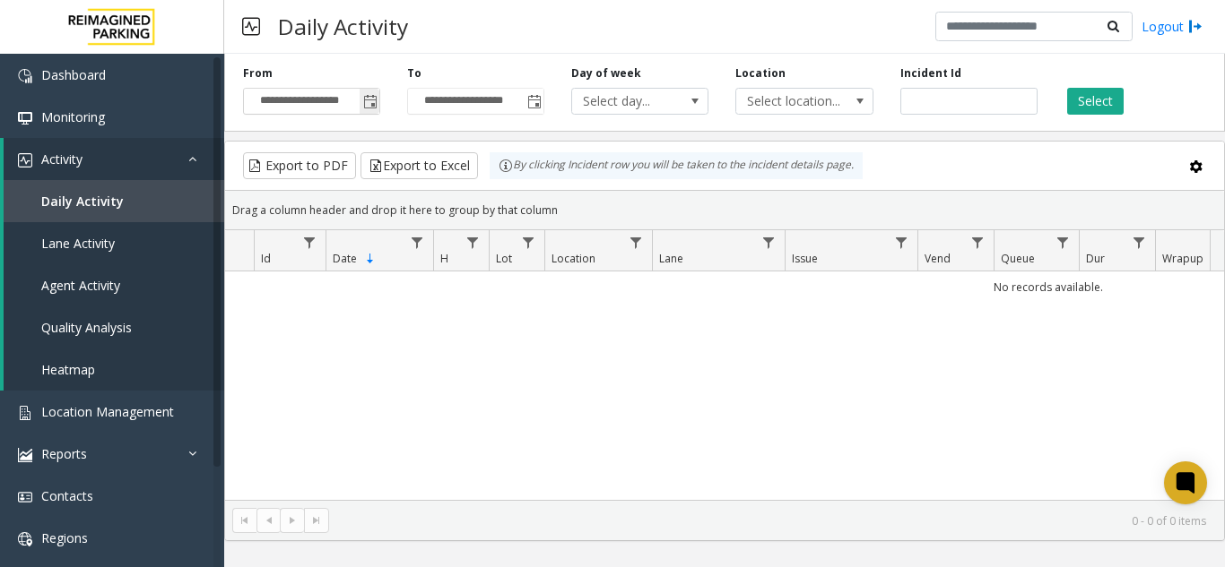
click at [375, 106] on span "Toggle popup" at bounding box center [370, 102] width 14 height 14
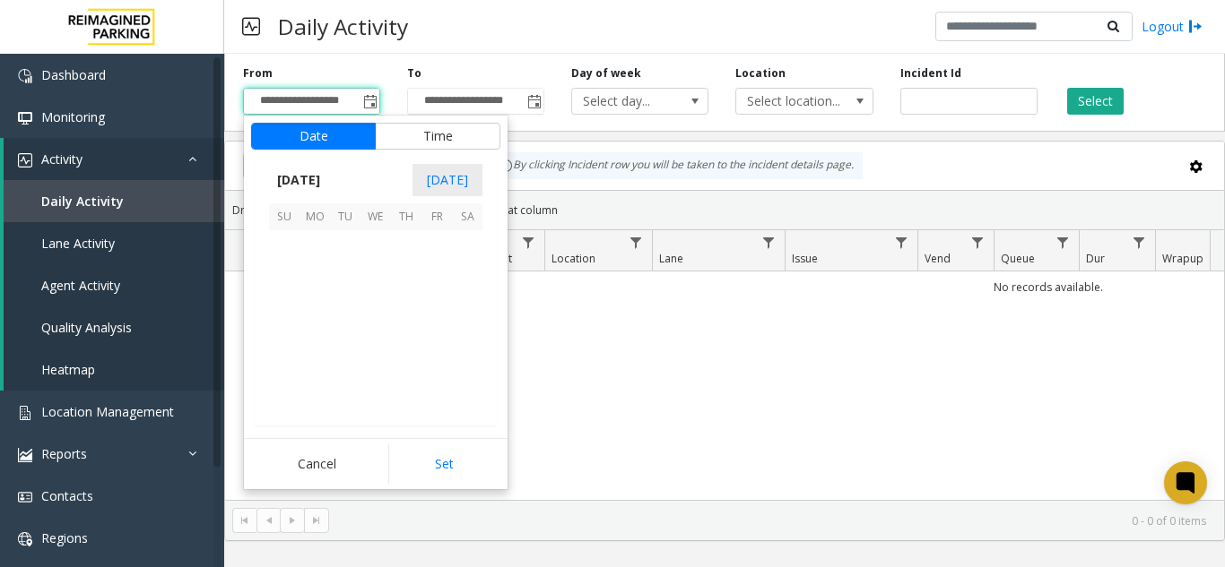
scroll to position [321522, 0]
click at [287, 363] on span "24" at bounding box center [284, 367] width 30 height 30
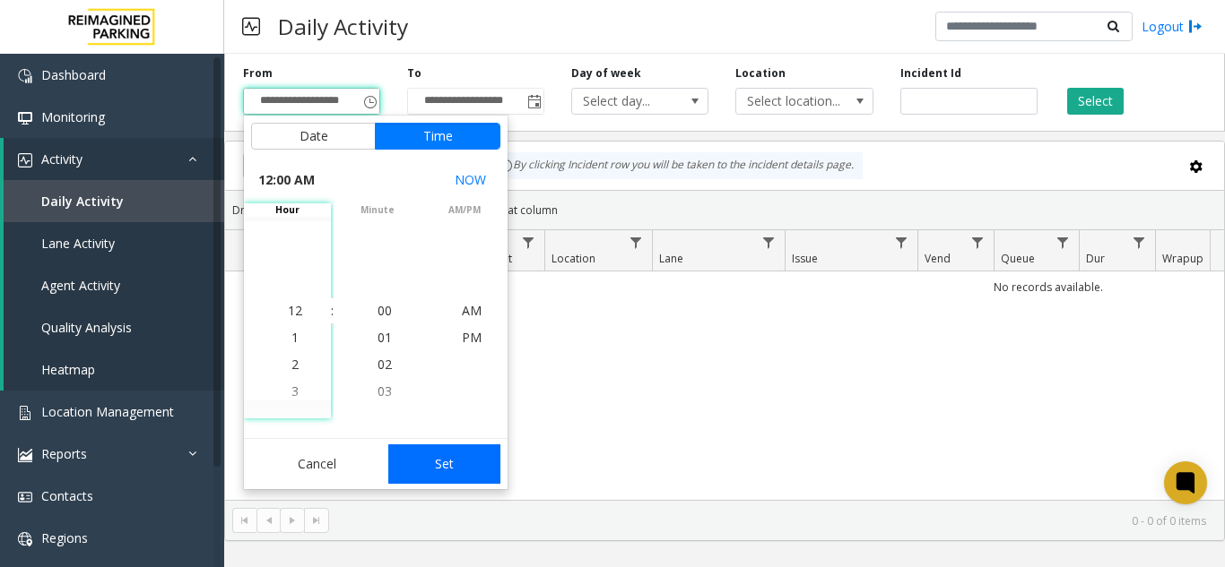
click at [414, 459] on button "Set" at bounding box center [444, 464] width 113 height 39
type input "**********"
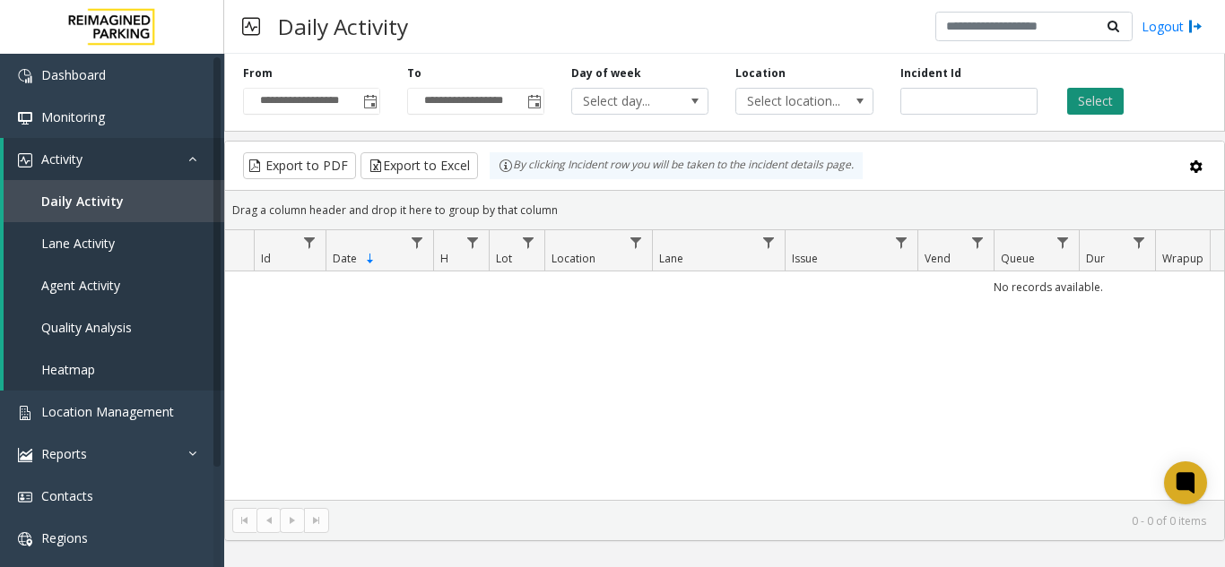
click at [1078, 100] on button "Select" at bounding box center [1095, 101] width 56 height 27
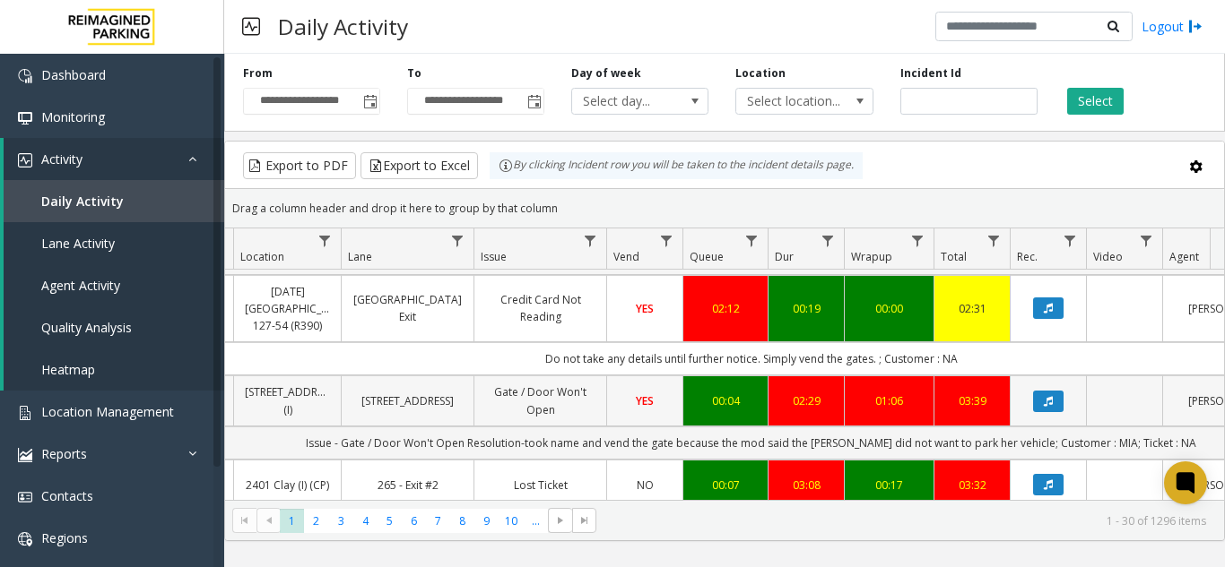
scroll to position [0, 311]
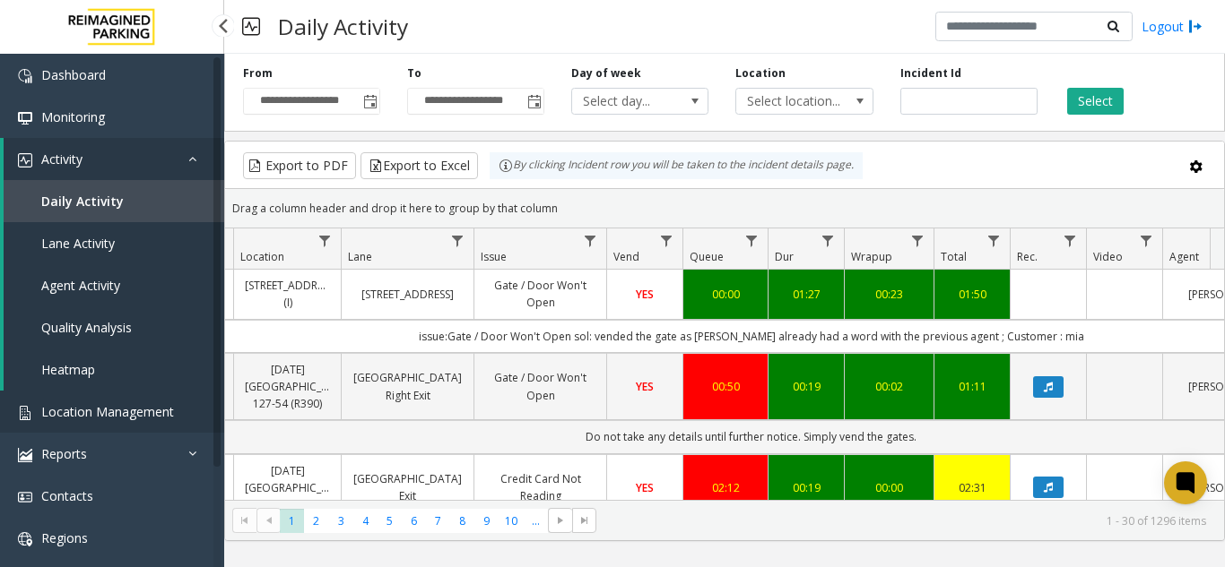
click at [132, 403] on link "Location Management" at bounding box center [112, 412] width 224 height 42
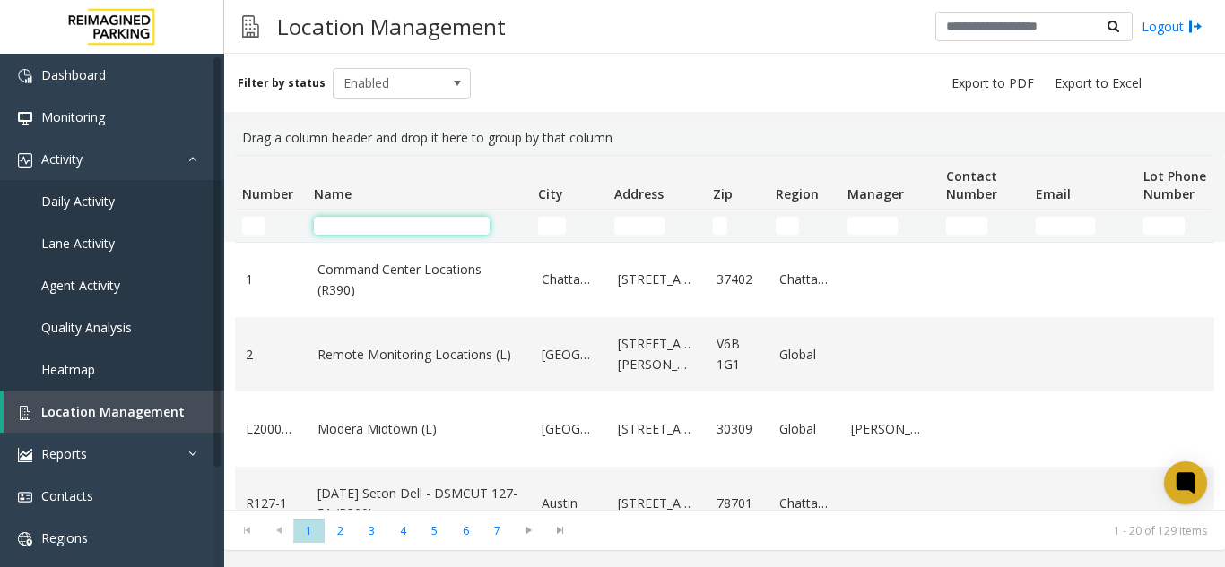
click at [375, 223] on input "Name Filter" at bounding box center [402, 226] width 176 height 18
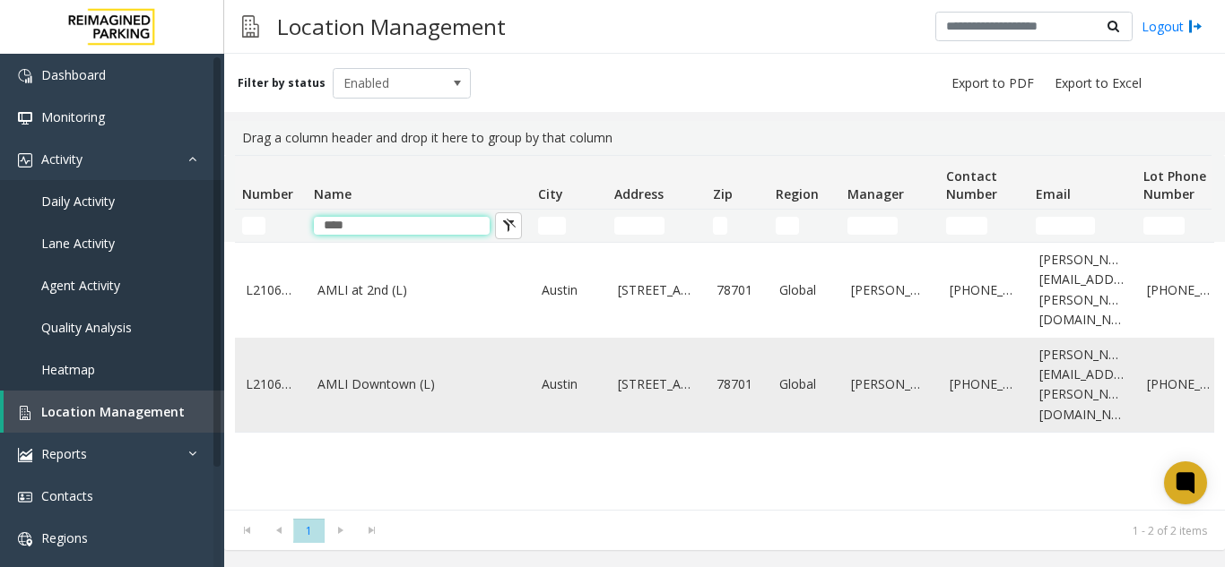
type input "****"
click at [335, 375] on link "AMLI Downtown (L)" at bounding box center [418, 385] width 203 height 20
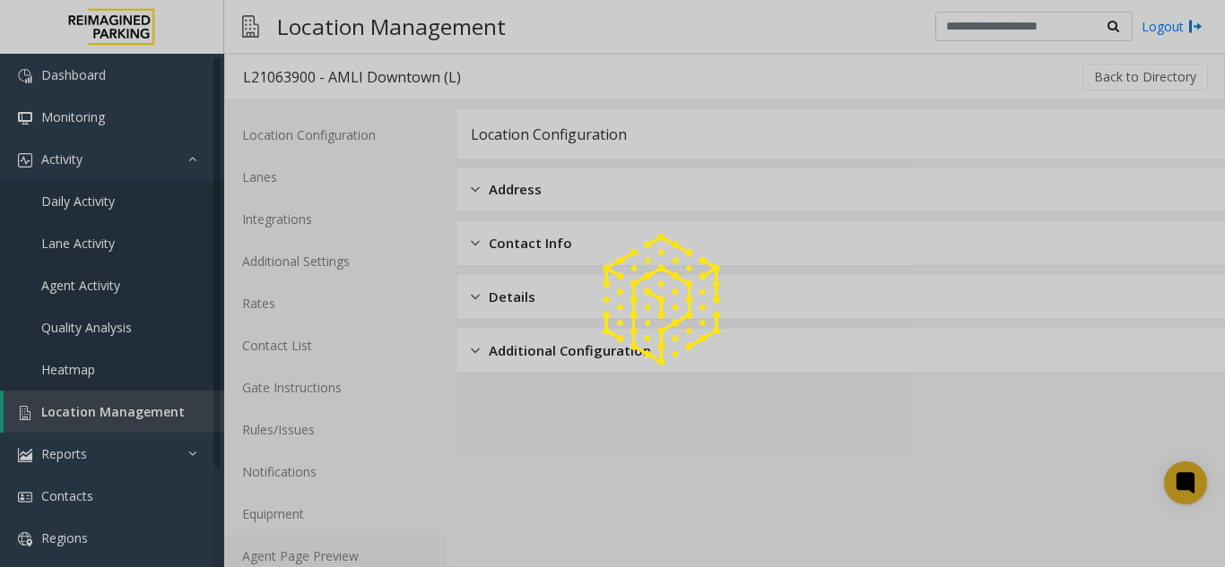
click at [299, 566] on link "Agent Page Preview" at bounding box center [335, 556] width 223 height 42
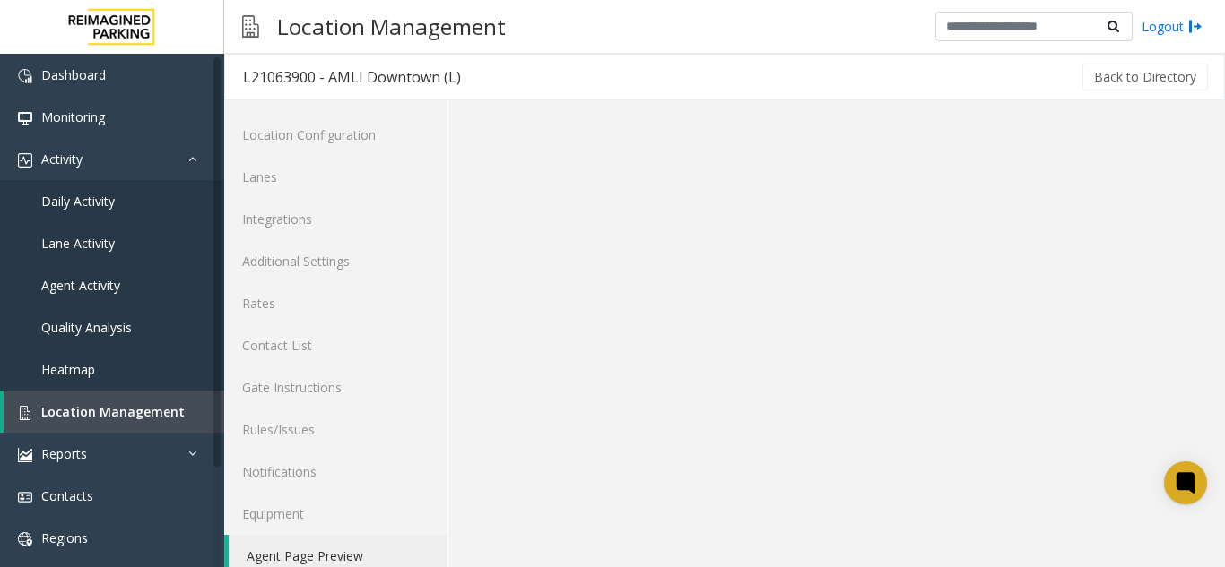
click at [299, 566] on link "Agent Page Preview" at bounding box center [338, 556] width 219 height 42
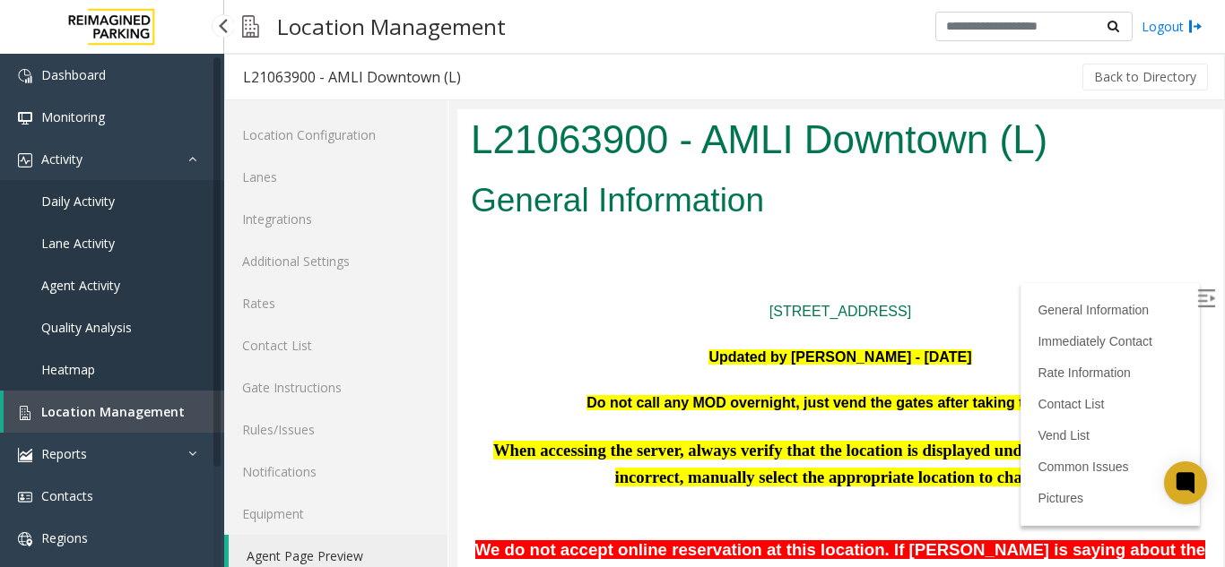
click at [138, 418] on span "Location Management" at bounding box center [112, 411] width 143 height 17
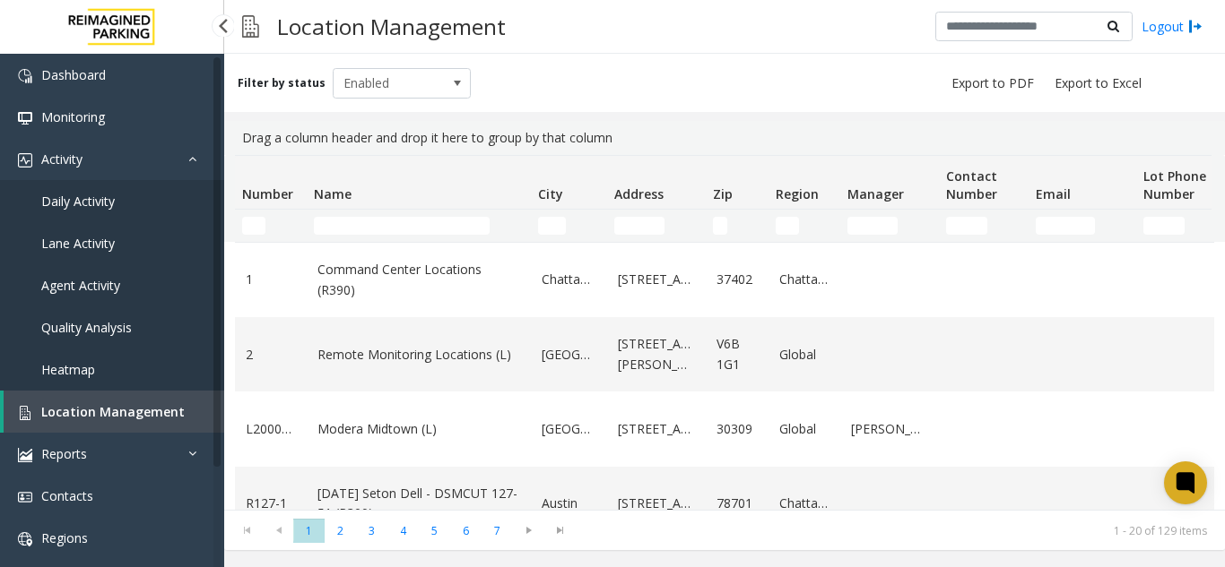
click at [159, 209] on link "Daily Activity" at bounding box center [112, 201] width 224 height 42
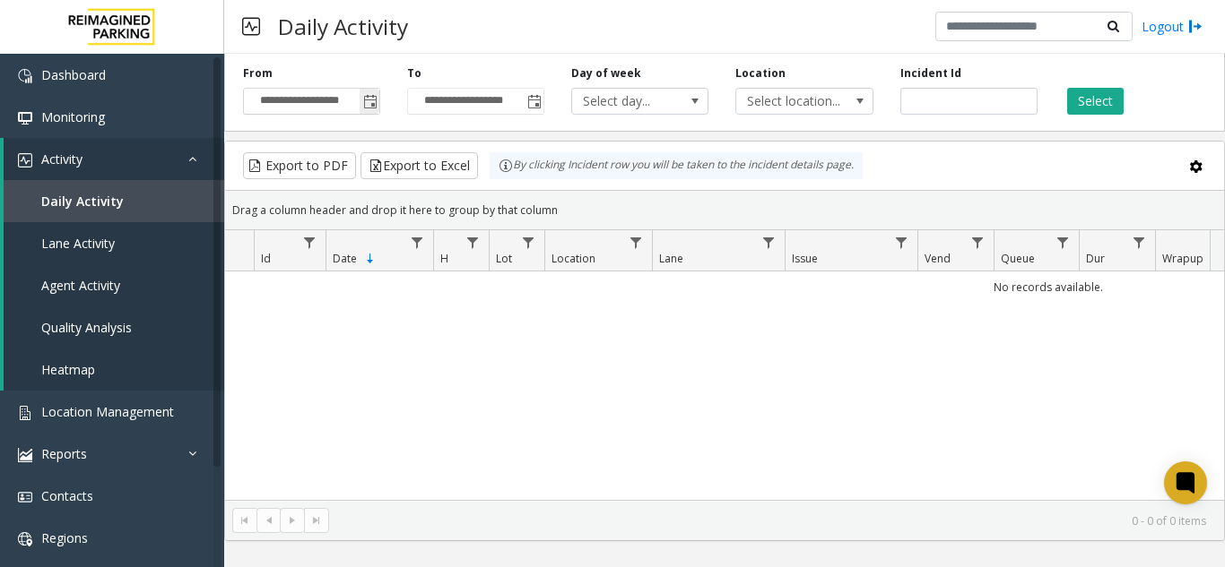
click at [367, 97] on span "Toggle popup" at bounding box center [370, 102] width 14 height 14
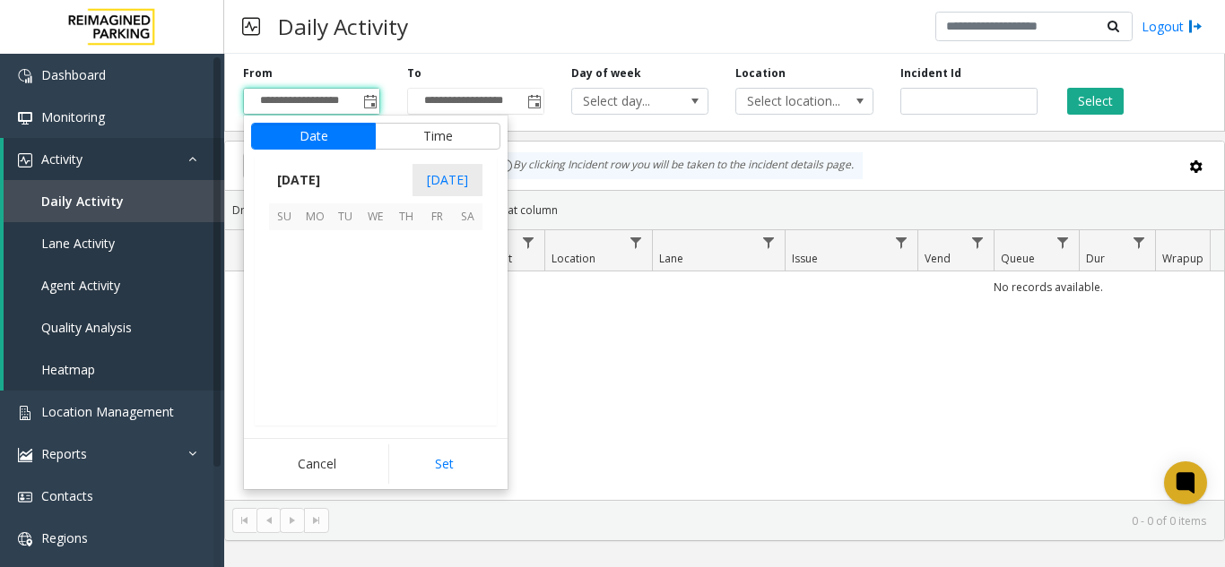
scroll to position [321522, 0]
click at [290, 362] on span "24" at bounding box center [284, 367] width 30 height 30
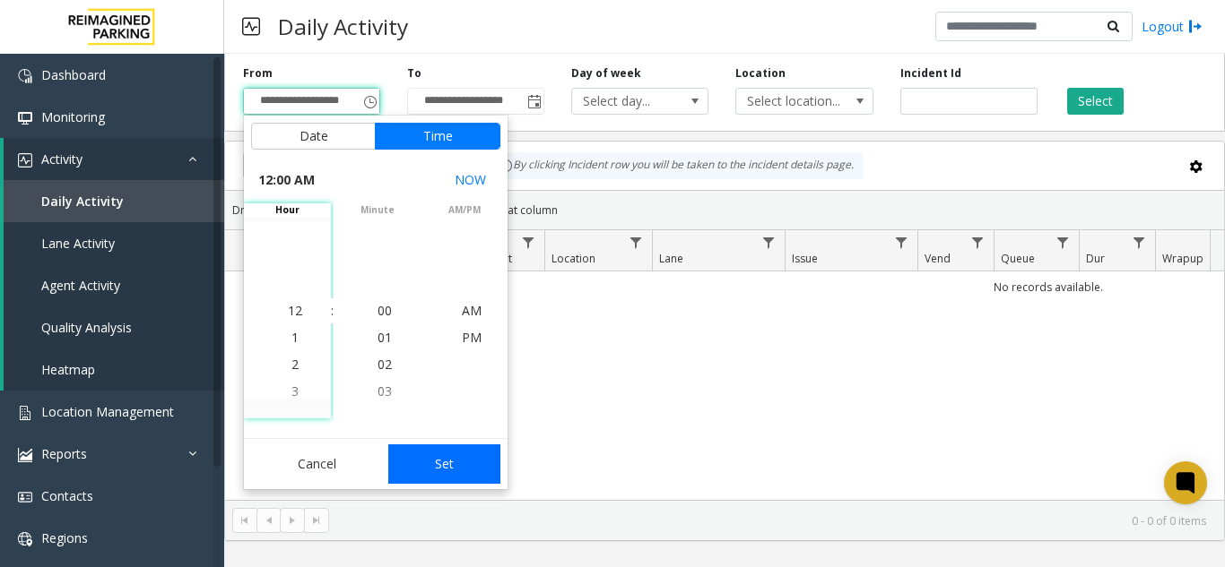
click at [438, 470] on button "Set" at bounding box center [444, 464] width 113 height 39
type input "**********"
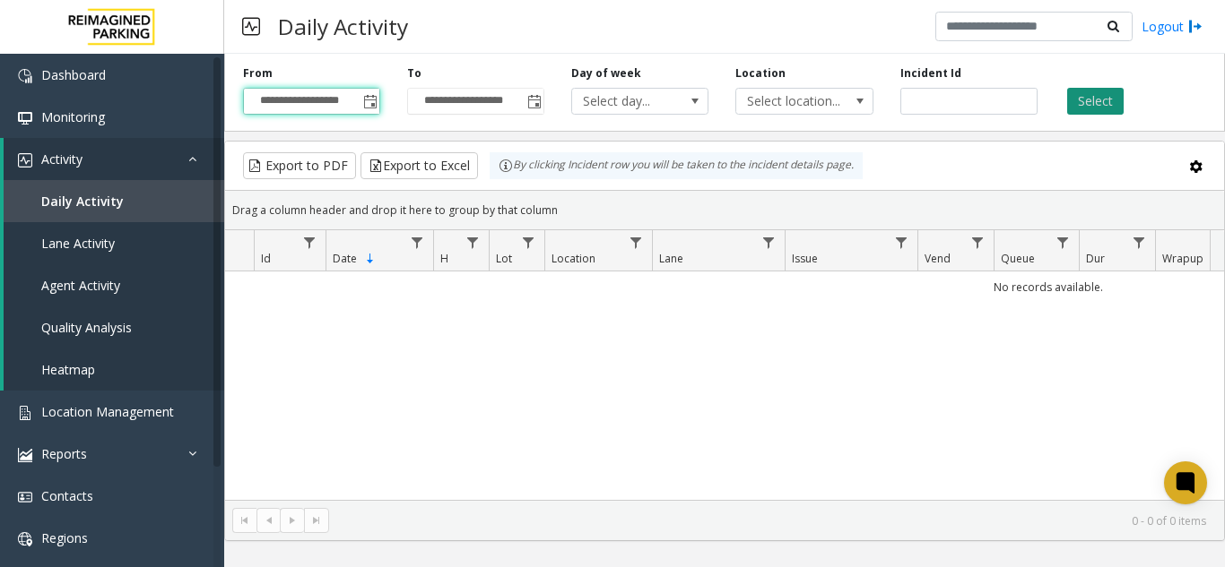
click at [1104, 104] on button "Select" at bounding box center [1095, 101] width 56 height 27
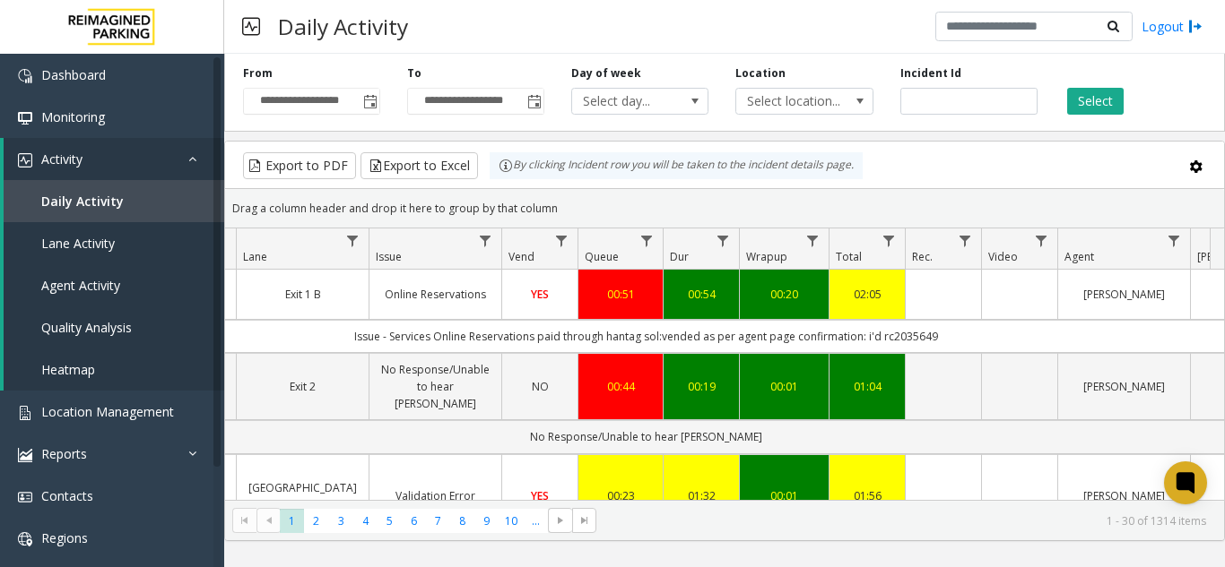
scroll to position [0, 480]
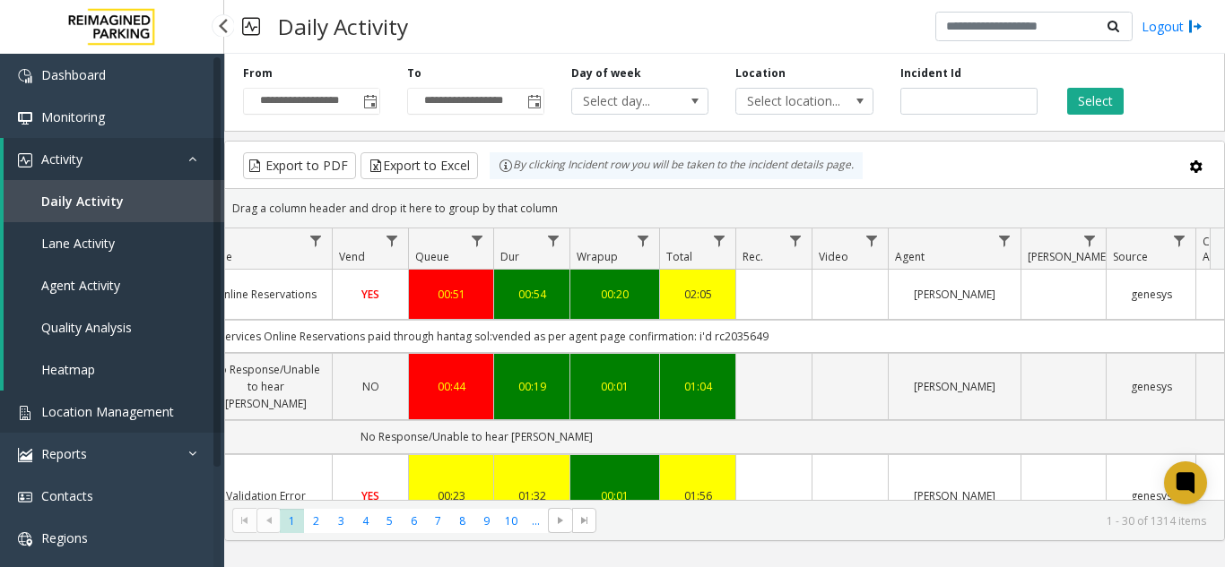
click at [186, 404] on link "Location Management" at bounding box center [112, 412] width 224 height 42
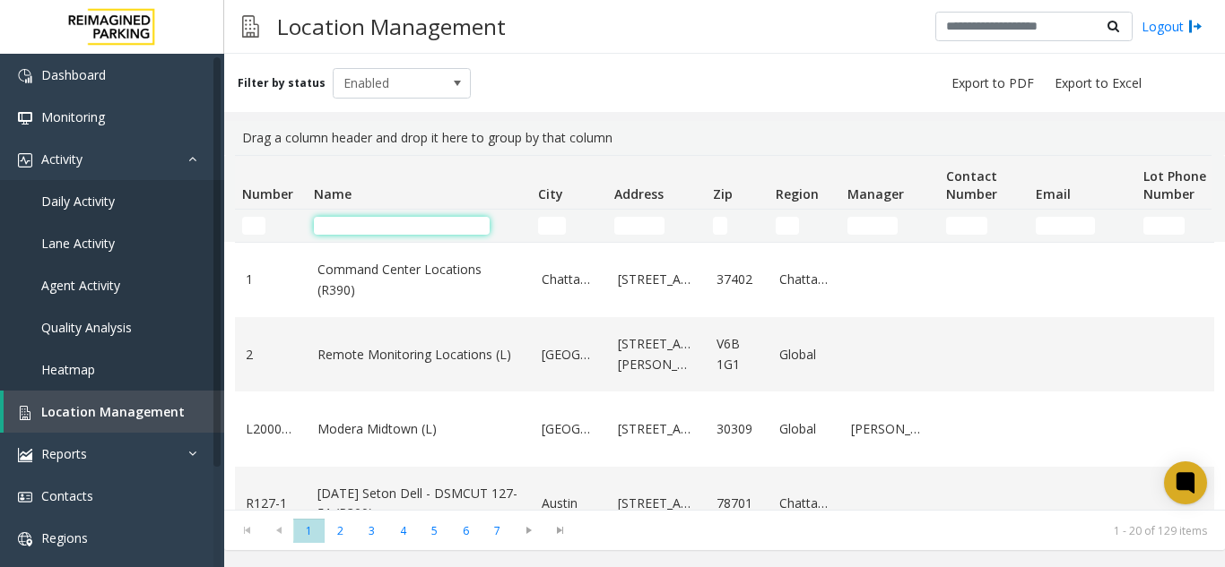
click at [374, 220] on input "Name Filter" at bounding box center [402, 226] width 176 height 18
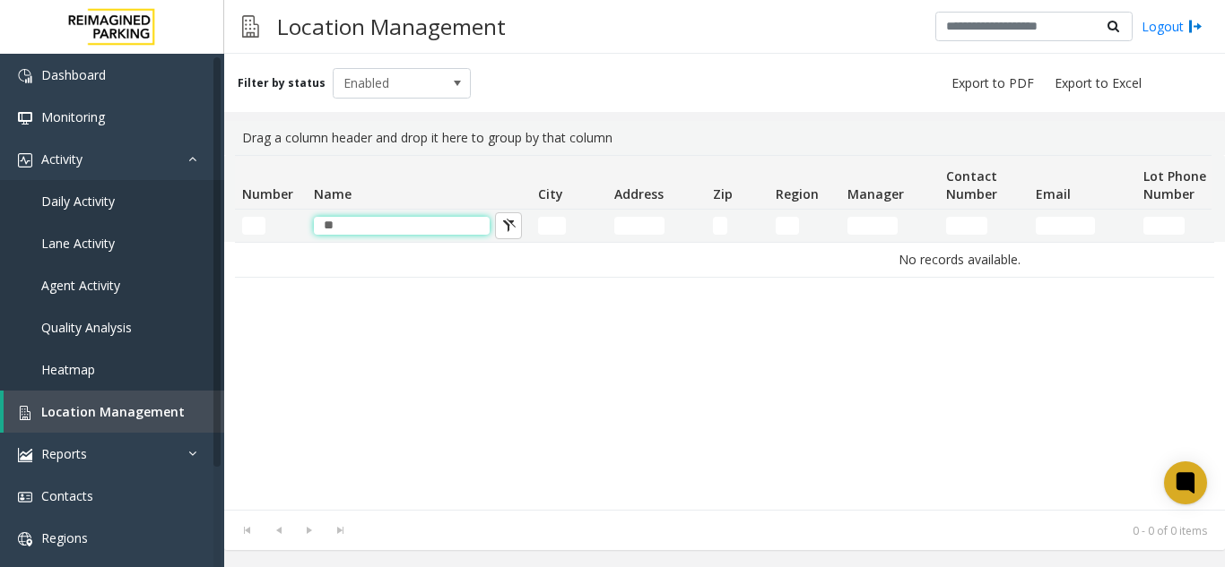
type input "*"
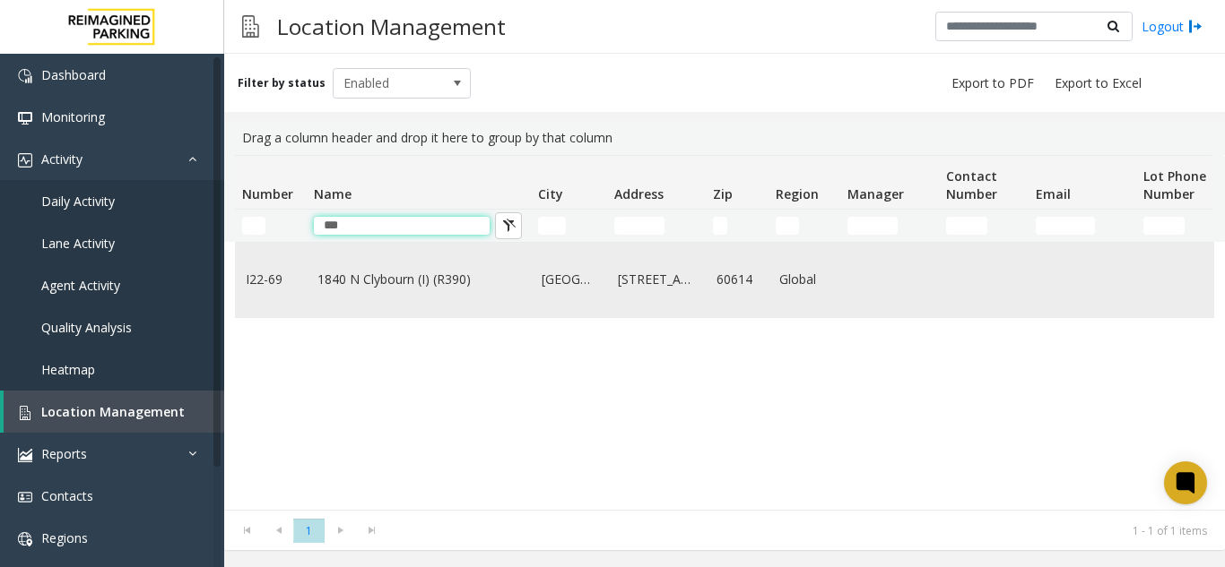
type input "***"
click at [401, 288] on link "1840 N Clybourn (I) (R390)" at bounding box center [418, 280] width 203 height 20
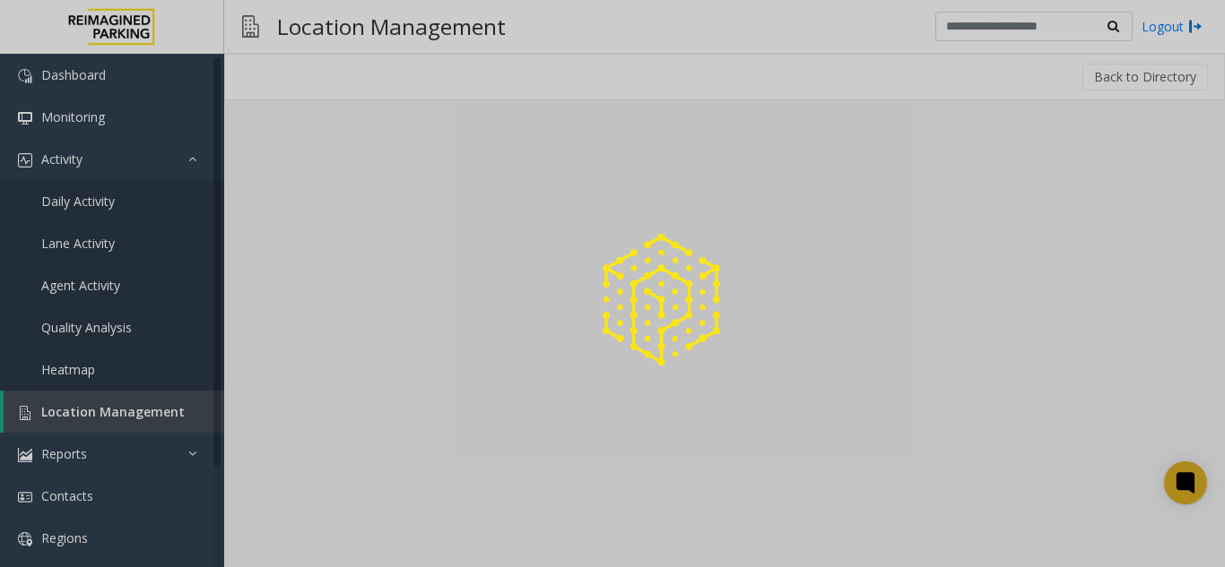
drag, startPoint x: 331, startPoint y: 521, endPoint x: 310, endPoint y: 539, distance: 27.3
click at [326, 524] on div at bounding box center [612, 283] width 1225 height 567
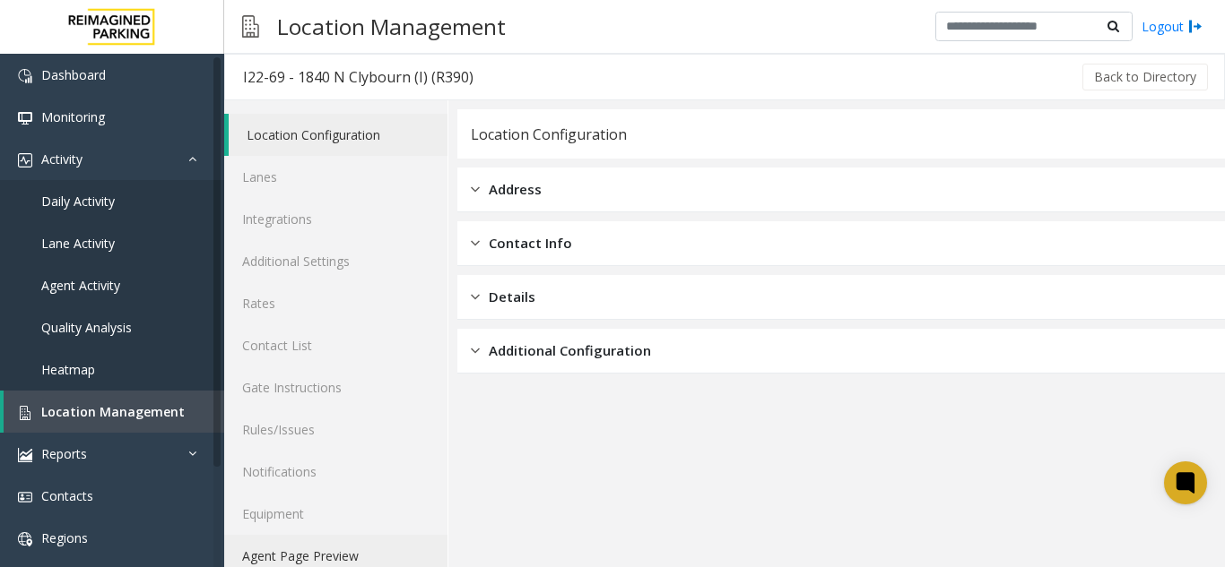
click at [316, 555] on link "Agent Page Preview" at bounding box center [335, 556] width 223 height 42
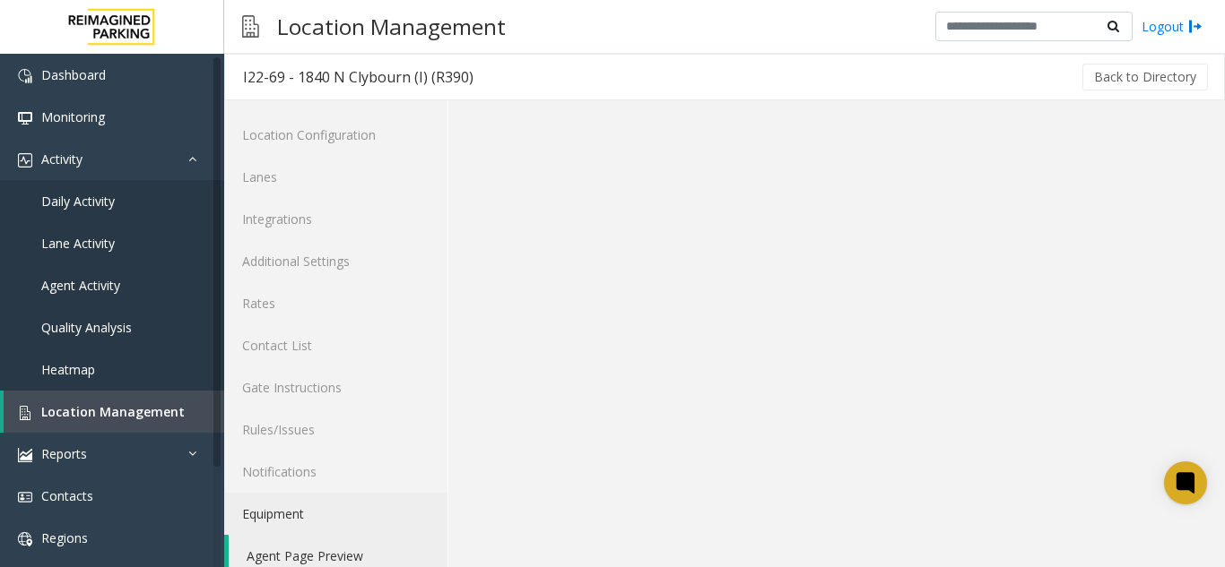
scroll to position [23, 0]
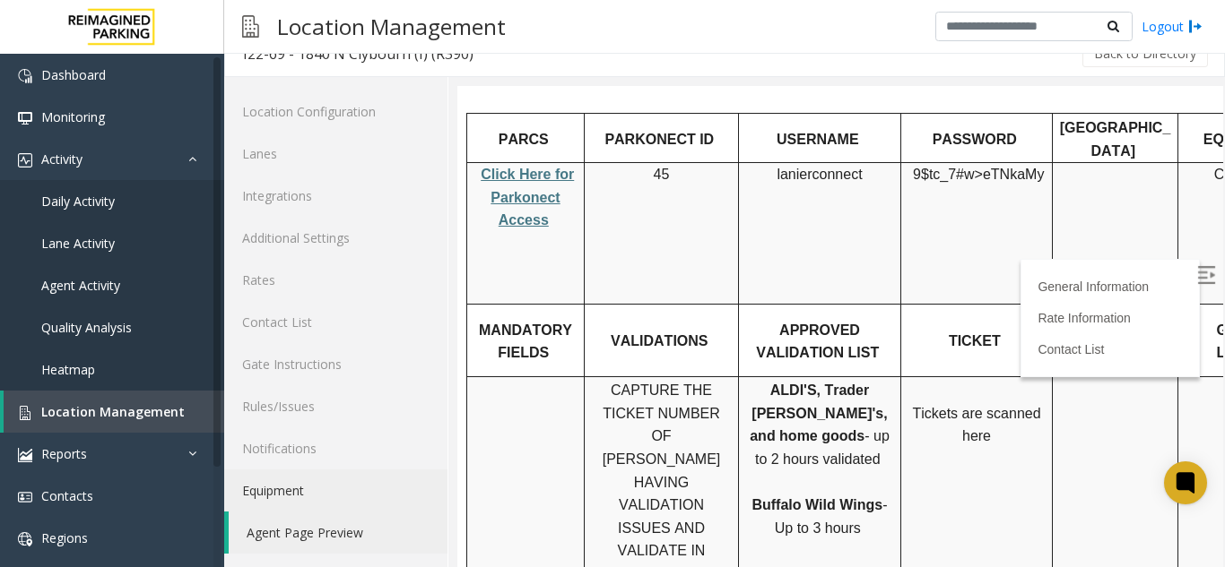
click at [532, 167] on span "Click Here for Parkonect Access" at bounding box center [526, 197] width 93 height 61
click at [806, 167] on span "lanierconnect" at bounding box center [818, 175] width 85 height 16
copy p "lanierconnect"
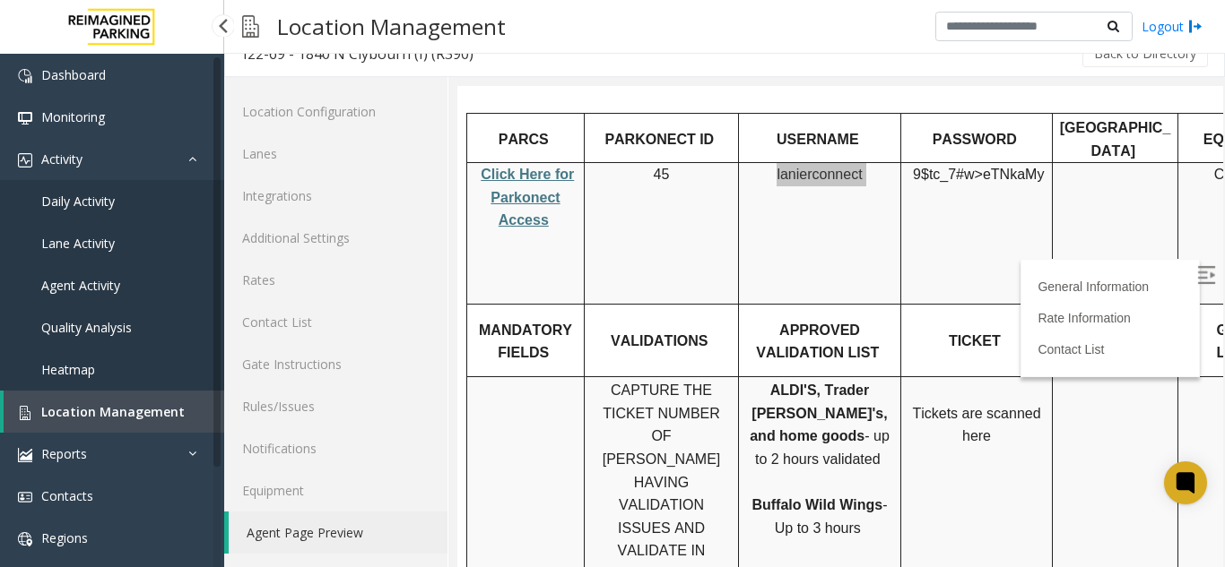
click at [75, 411] on span "Location Management" at bounding box center [112, 411] width 143 height 17
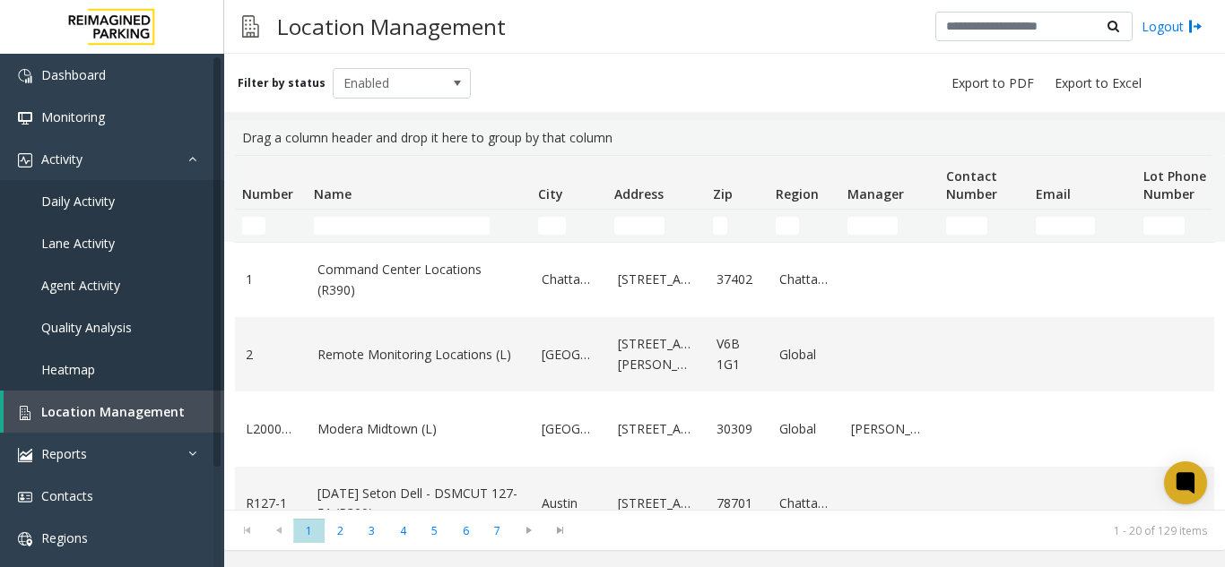
click at [567, 224] on kendo-grid-filter-wrapper-cell "City Filter" at bounding box center [569, 226] width 62 height 18
click at [558, 223] on input "City Filter" at bounding box center [552, 226] width 28 height 18
click at [550, 219] on input "City Filter" at bounding box center [552, 226] width 28 height 18
click at [623, 226] on input "Address Filter" at bounding box center [639, 226] width 50 height 18
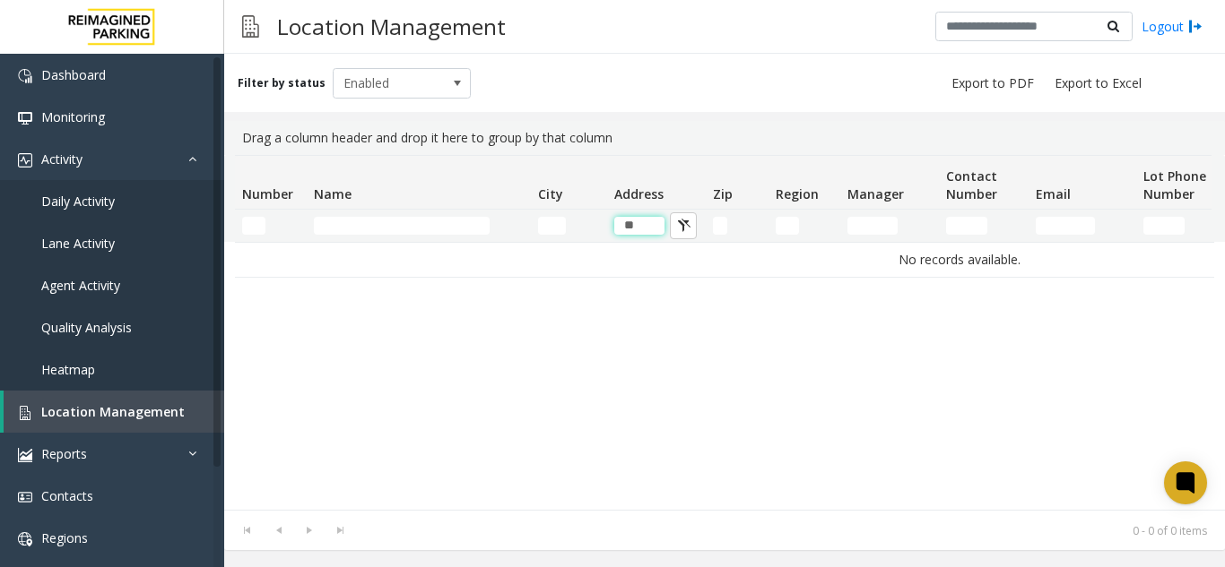
type input "*"
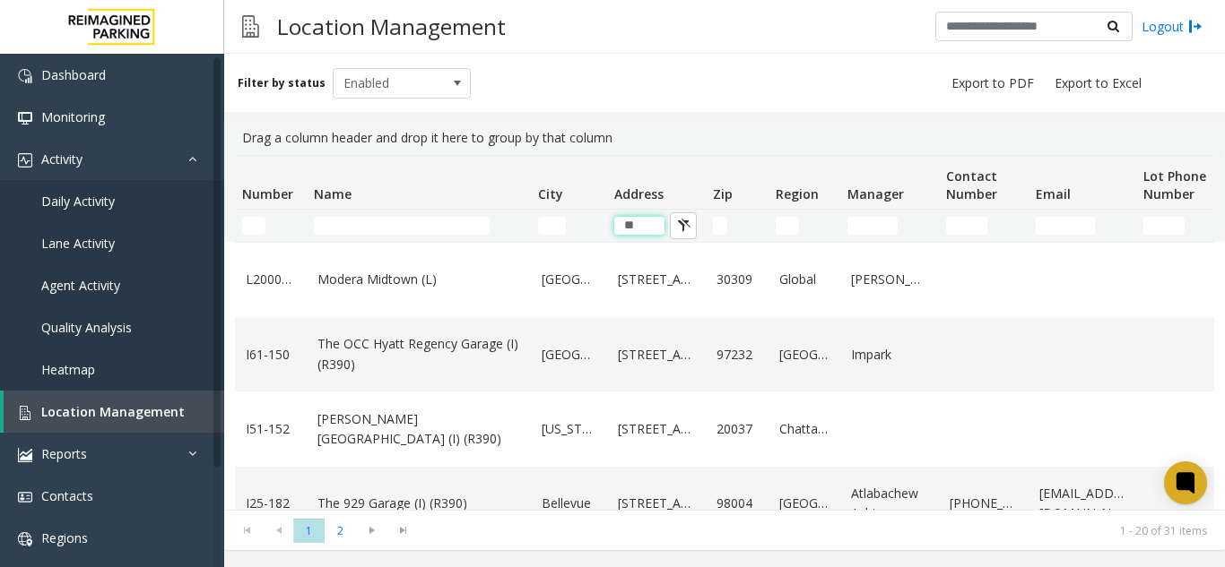
type input "*"
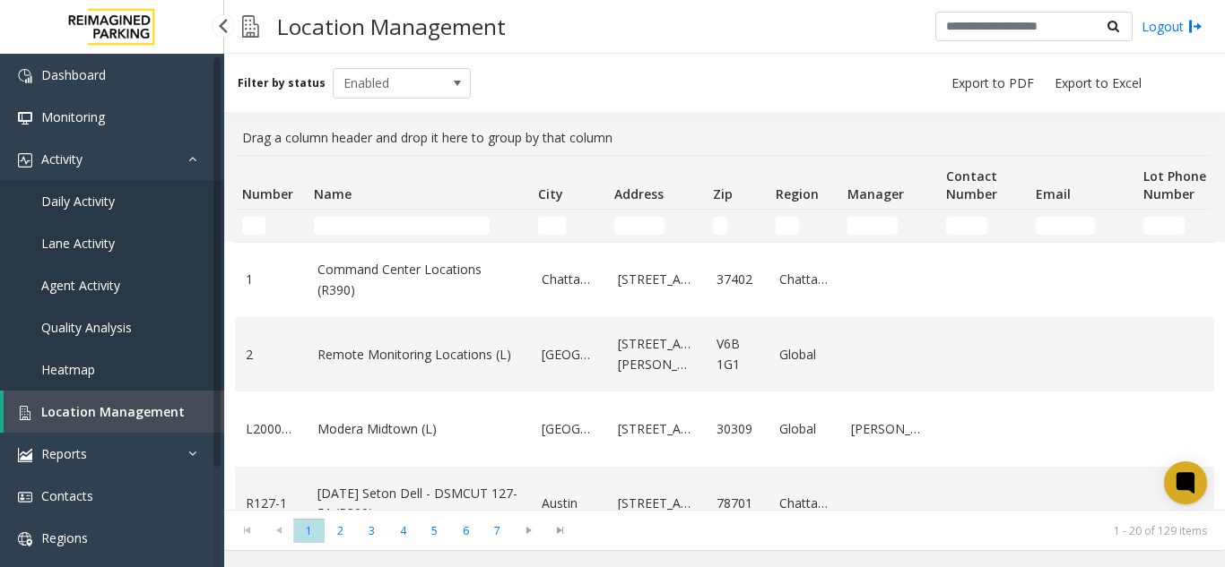
click at [134, 209] on link "Daily Activity" at bounding box center [112, 201] width 224 height 42
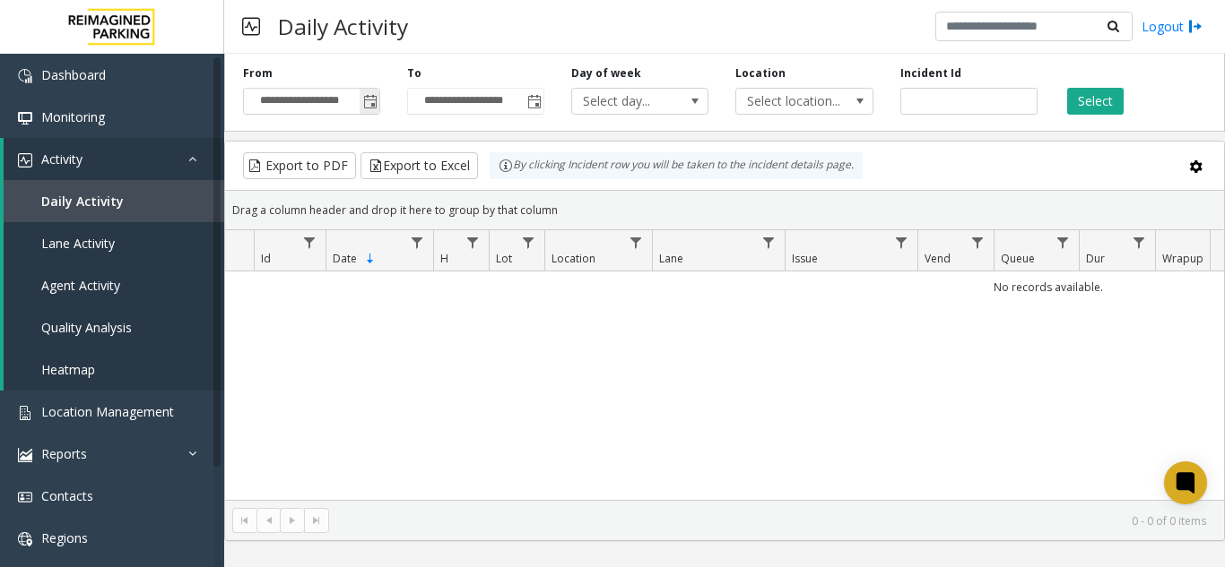
click at [364, 109] on span "Toggle popup" at bounding box center [369, 101] width 20 height 29
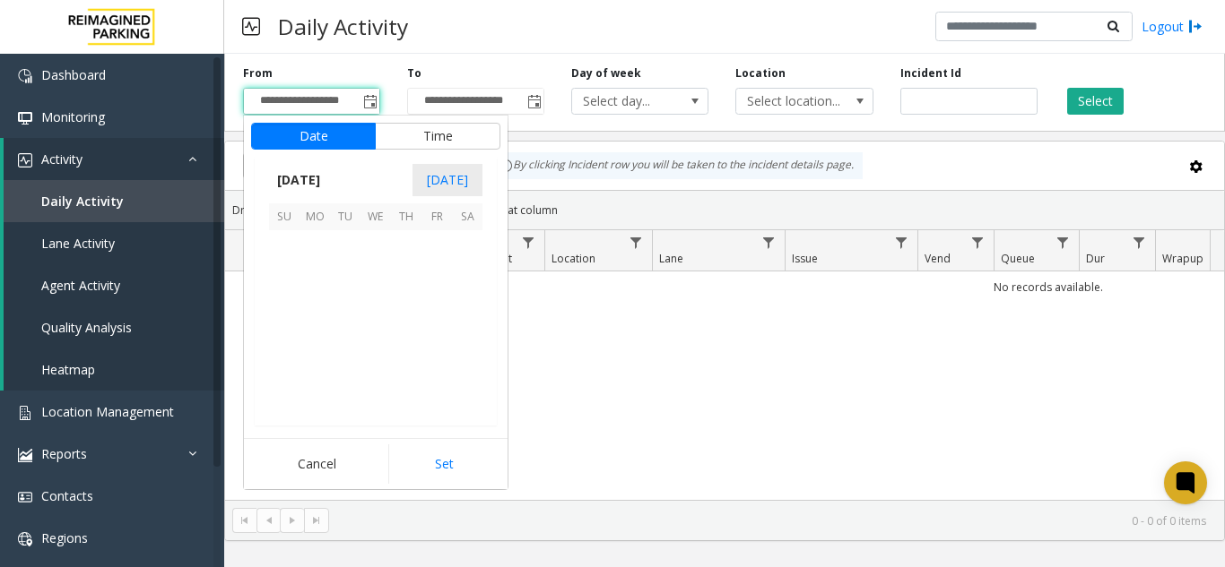
scroll to position [321522, 0]
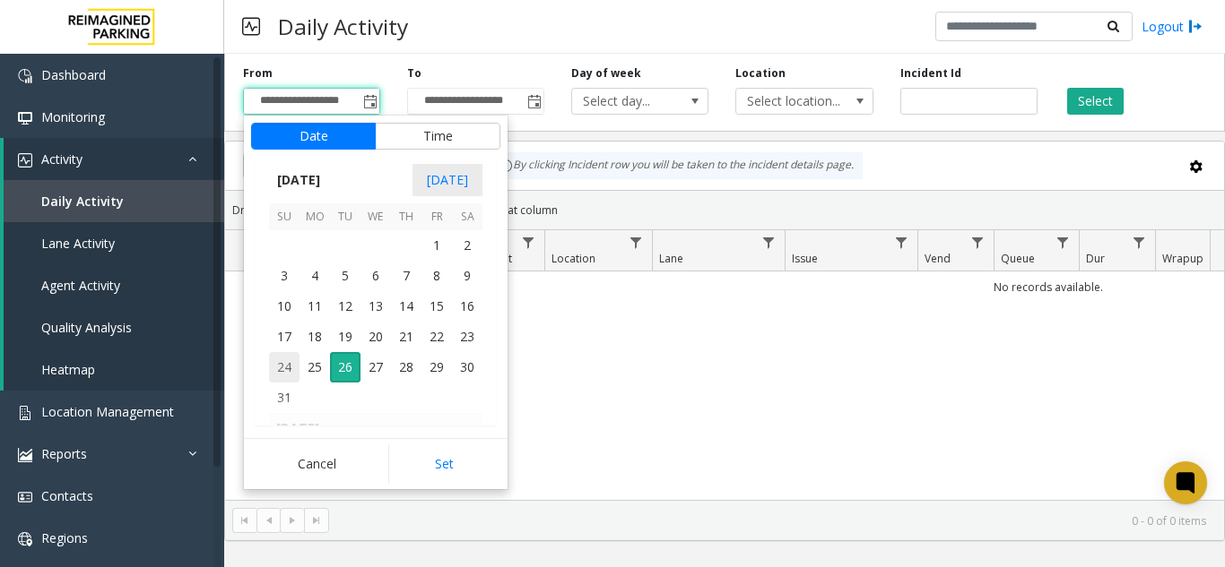
click at [280, 363] on span "24" at bounding box center [284, 367] width 30 height 30
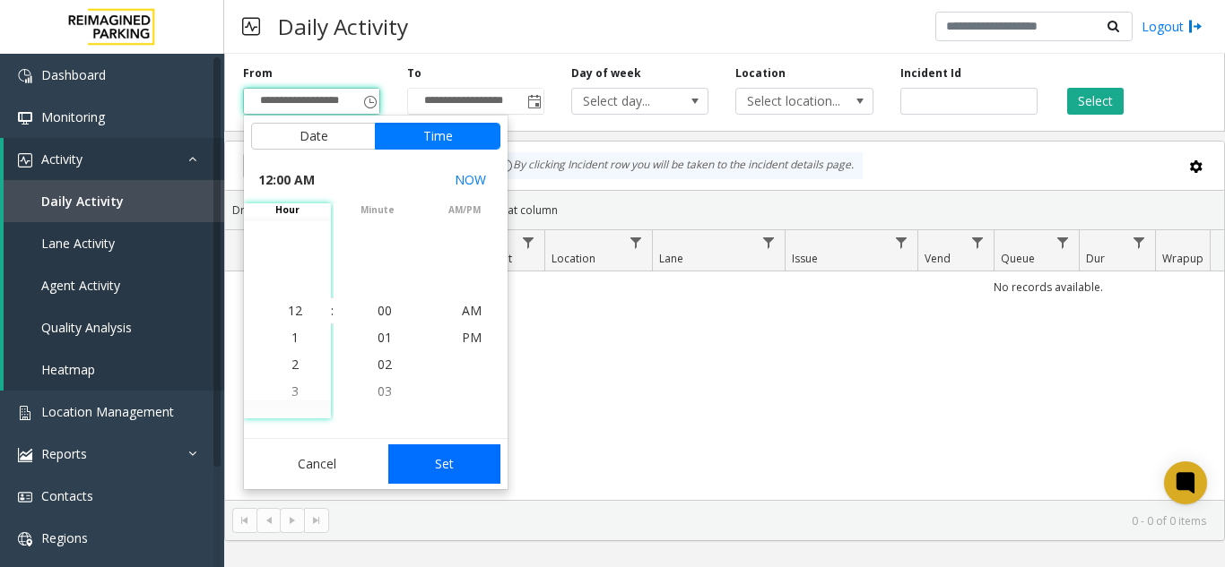
click at [474, 466] on button "Set" at bounding box center [444, 464] width 113 height 39
type input "**********"
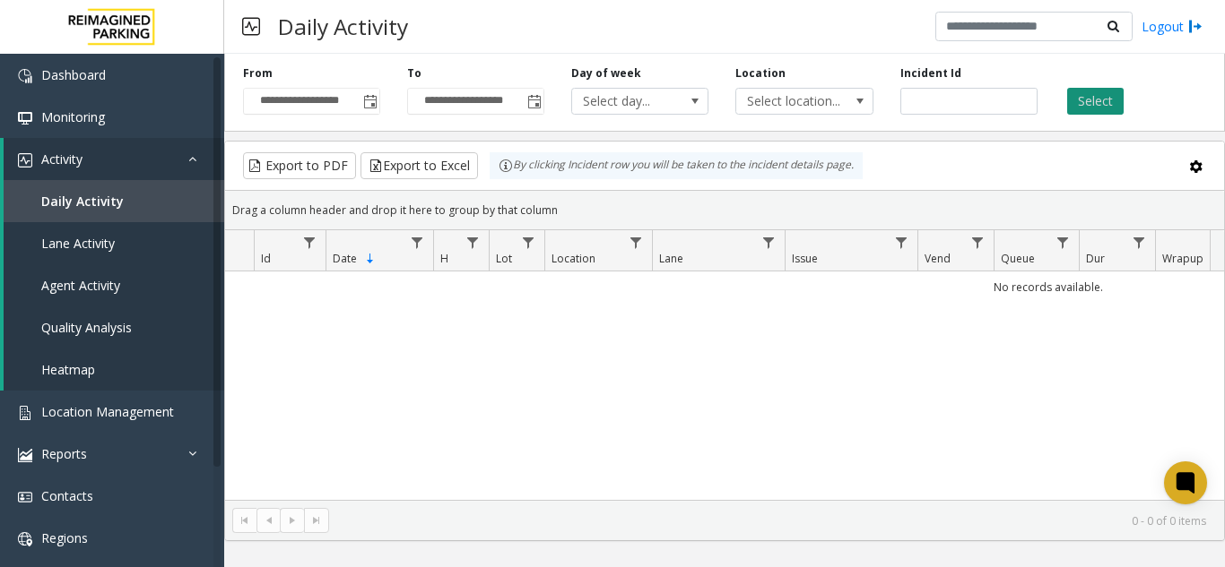
click at [1110, 100] on button "Select" at bounding box center [1095, 101] width 56 height 27
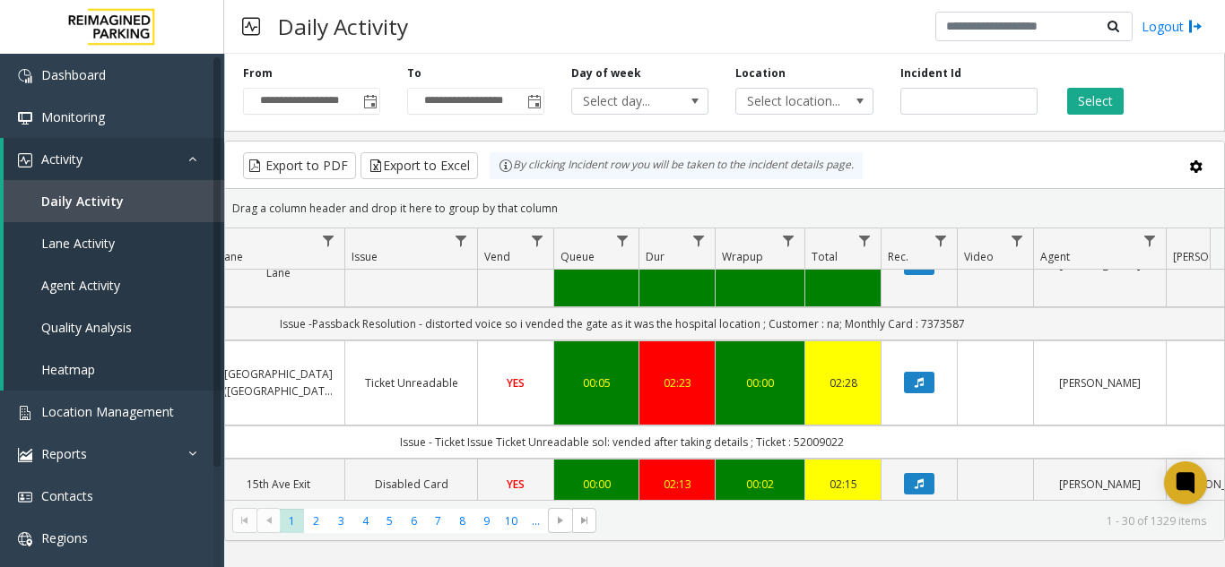
scroll to position [179, 440]
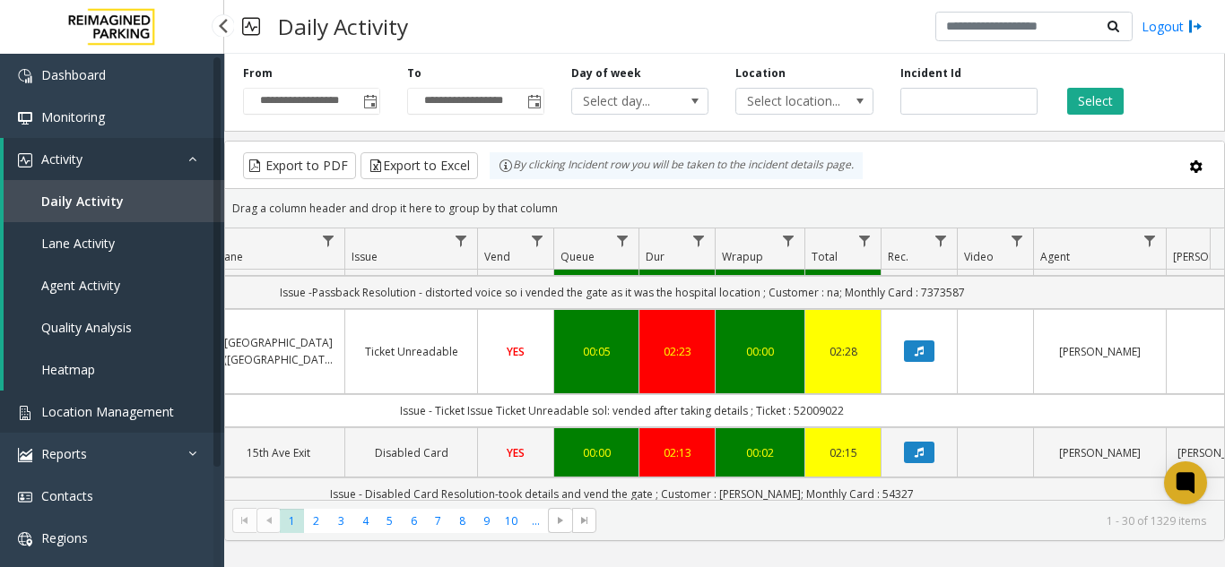
click at [138, 420] on link "Location Management" at bounding box center [112, 412] width 224 height 42
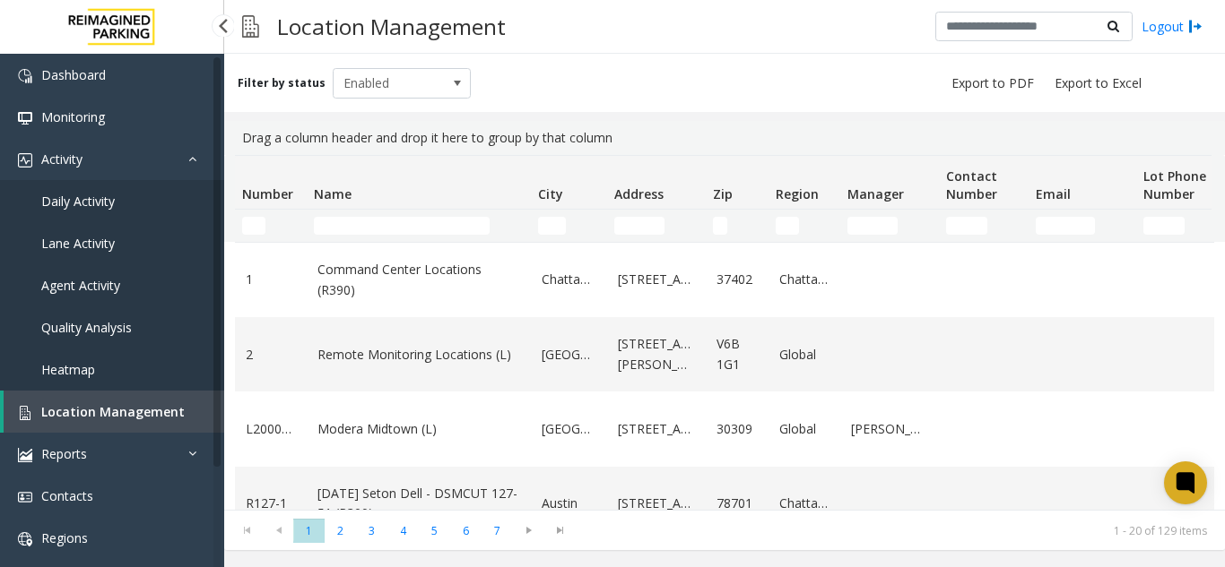
click at [107, 407] on span "Location Management" at bounding box center [112, 411] width 143 height 17
click at [106, 406] on span "Location Management" at bounding box center [112, 411] width 143 height 17
click at [330, 238] on td "Name Filter" at bounding box center [419, 226] width 224 height 32
click at [330, 230] on input "Name Filter" at bounding box center [402, 226] width 176 height 18
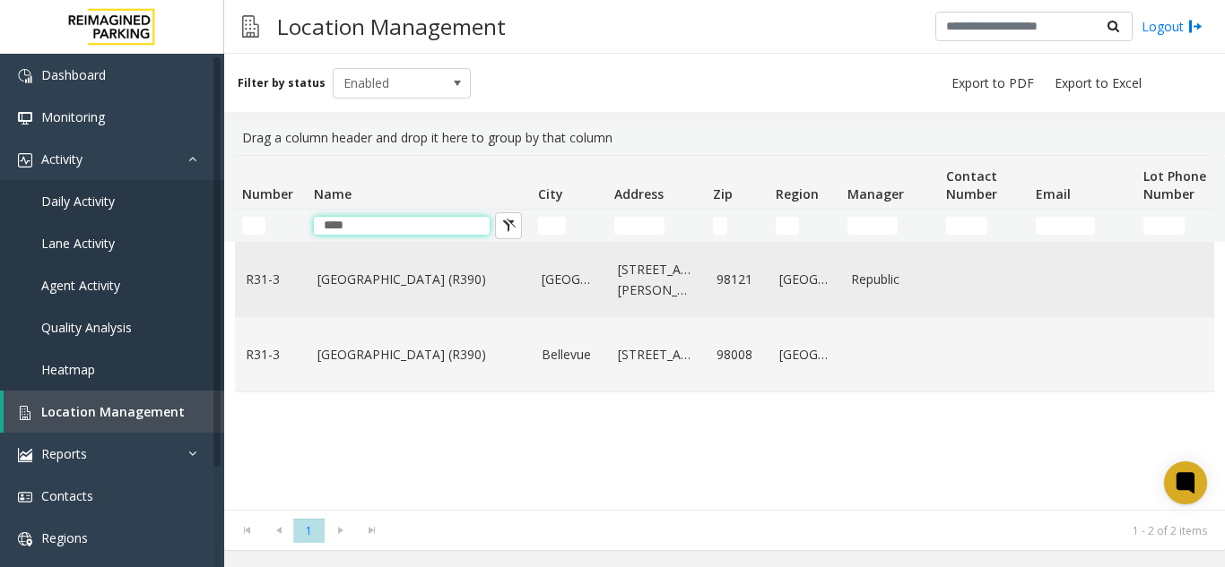
type input "****"
click at [372, 290] on td "[GEOGRAPHIC_DATA] (R390)" at bounding box center [419, 280] width 224 height 74
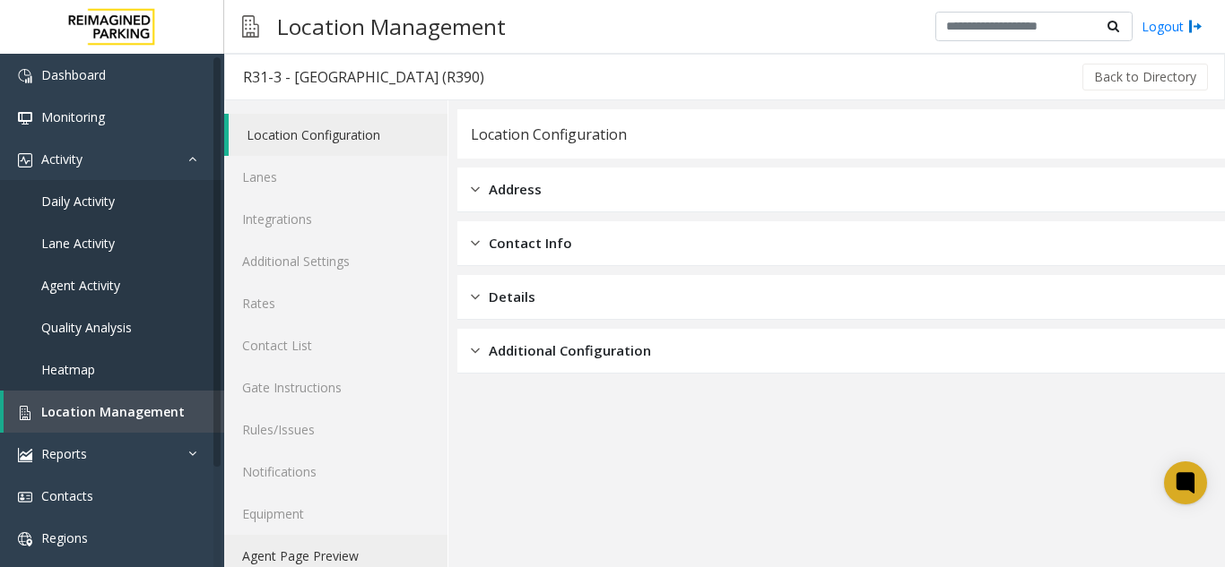
click at [342, 554] on link "Agent Page Preview" at bounding box center [335, 556] width 223 height 42
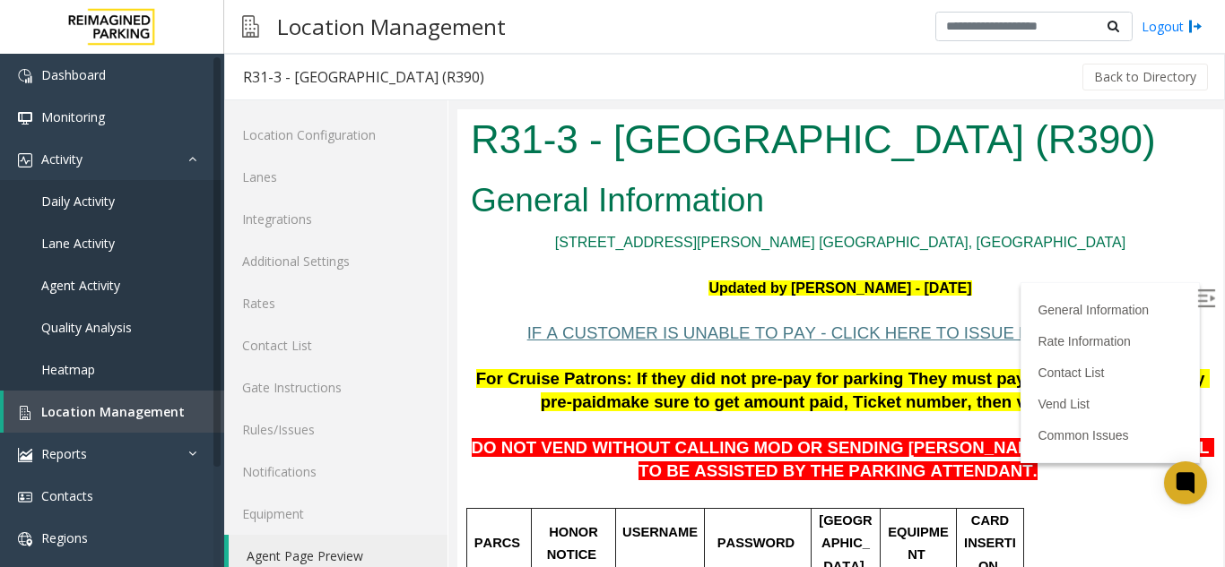
drag, startPoint x: 1667, startPoint y: 260, endPoint x: 1666, endPoint y: 240, distance: 19.7
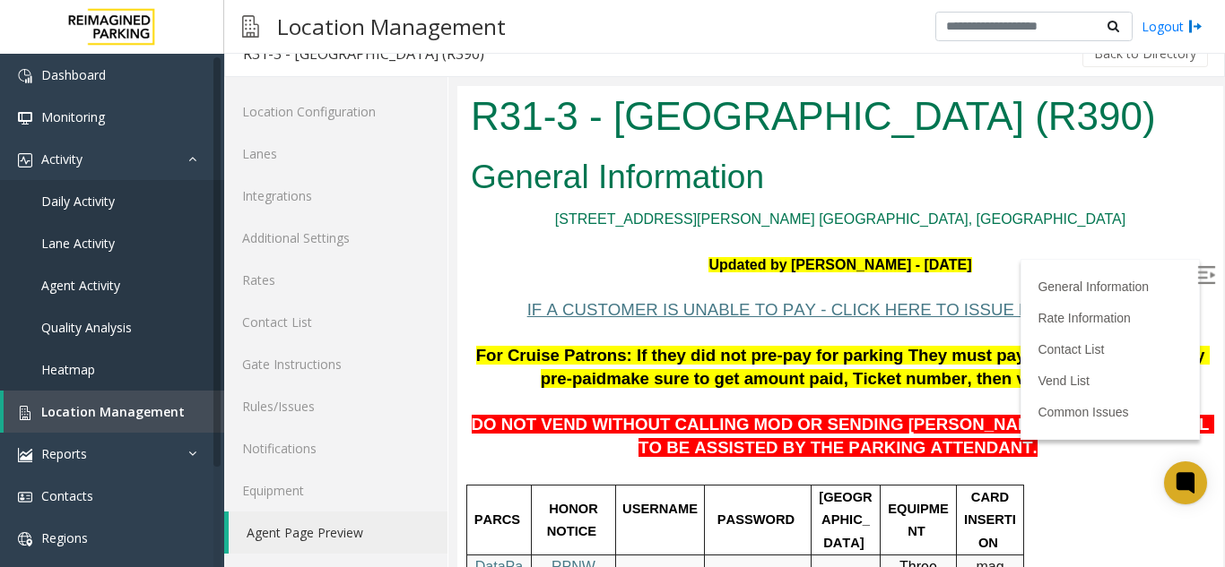
drag, startPoint x: 1216, startPoint y: 144, endPoint x: 740, endPoint y: 50, distance: 485.2
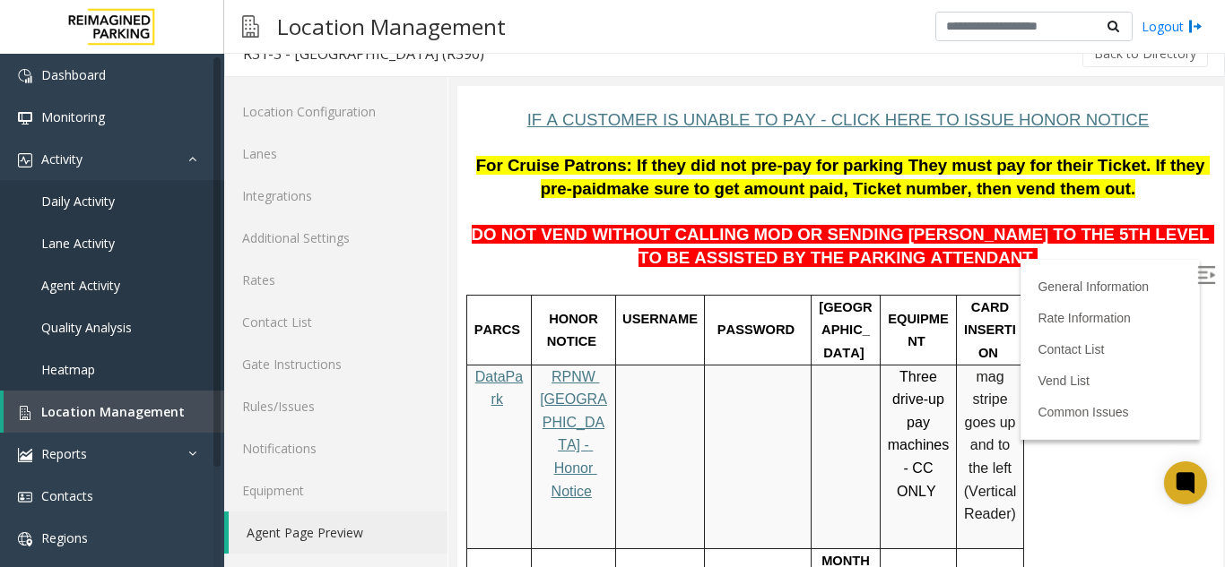
scroll to position [0, 0]
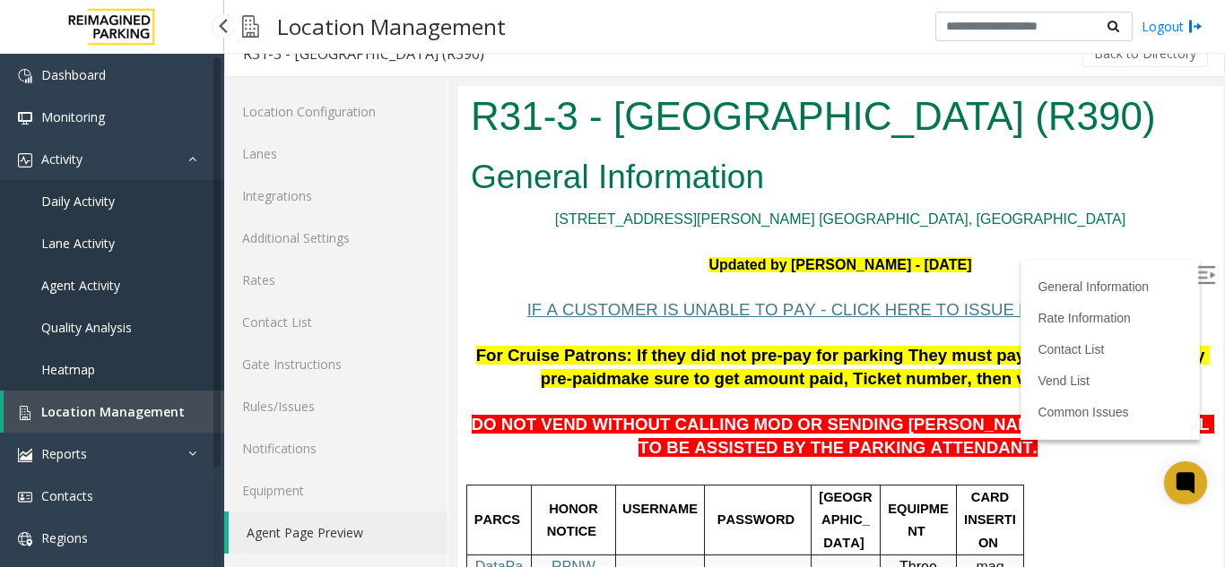
click at [134, 403] on span "Location Management" at bounding box center [112, 411] width 143 height 17
